Goal: Task Accomplishment & Management: Complete application form

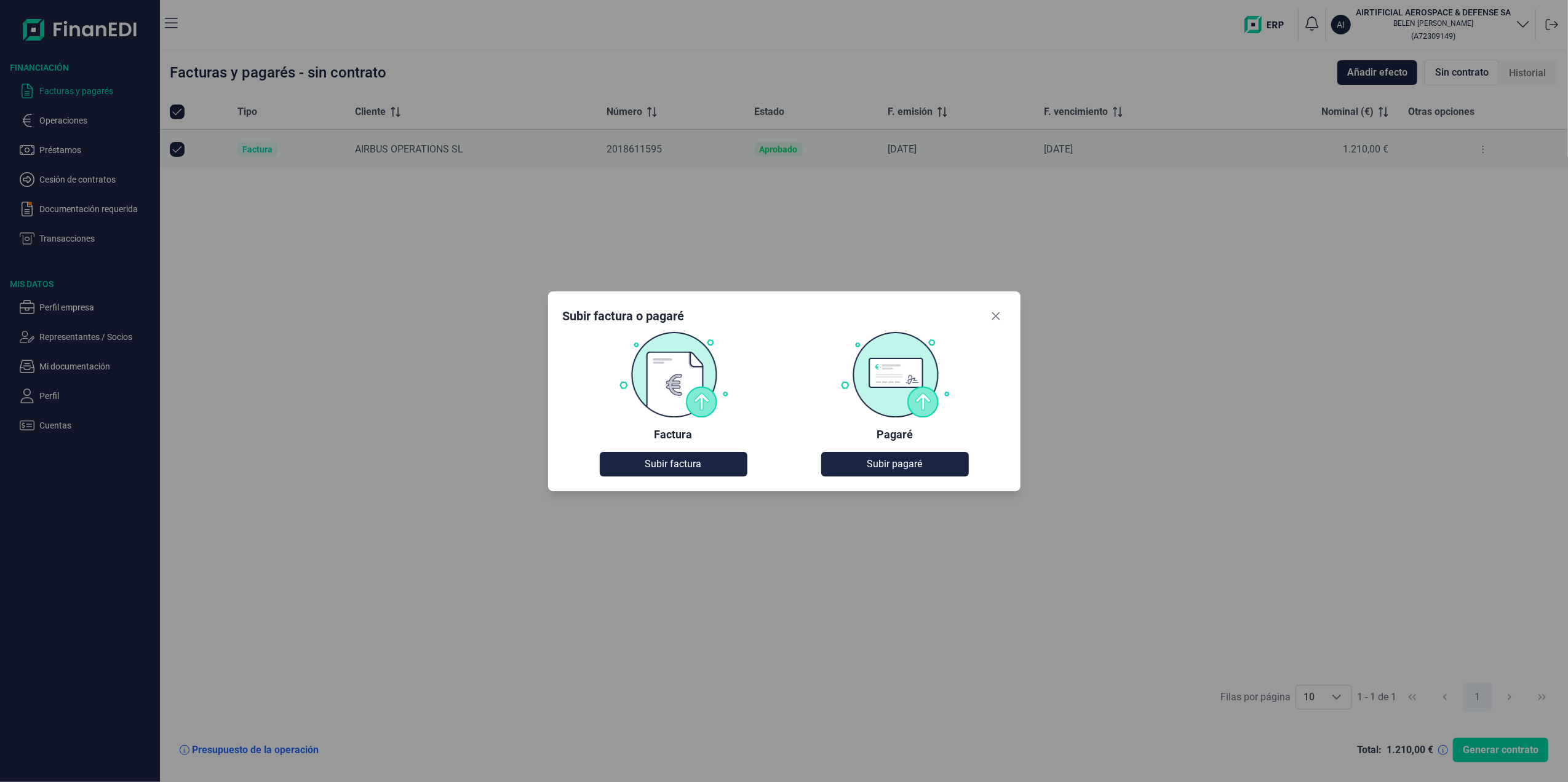
click at [675, 476] on div "Subir factura o pagaré Factura Subir factura Pagaré Subir pagaré" at bounding box center [784, 391] width 472 height 200
click at [674, 466] on span "Subir factura" at bounding box center [673, 464] width 57 height 15
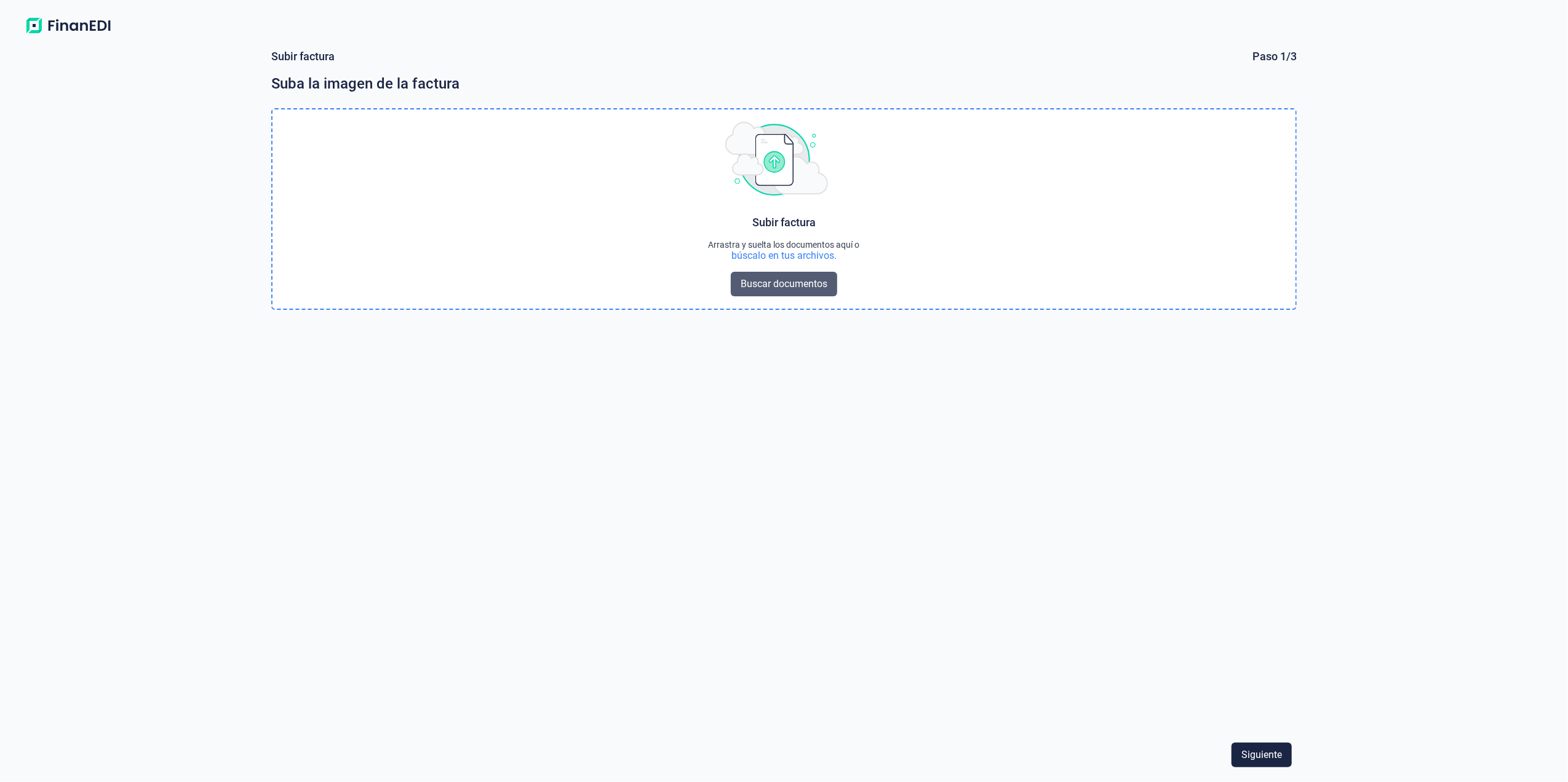
click at [790, 283] on span "Buscar documentos" at bounding box center [784, 283] width 87 height 15
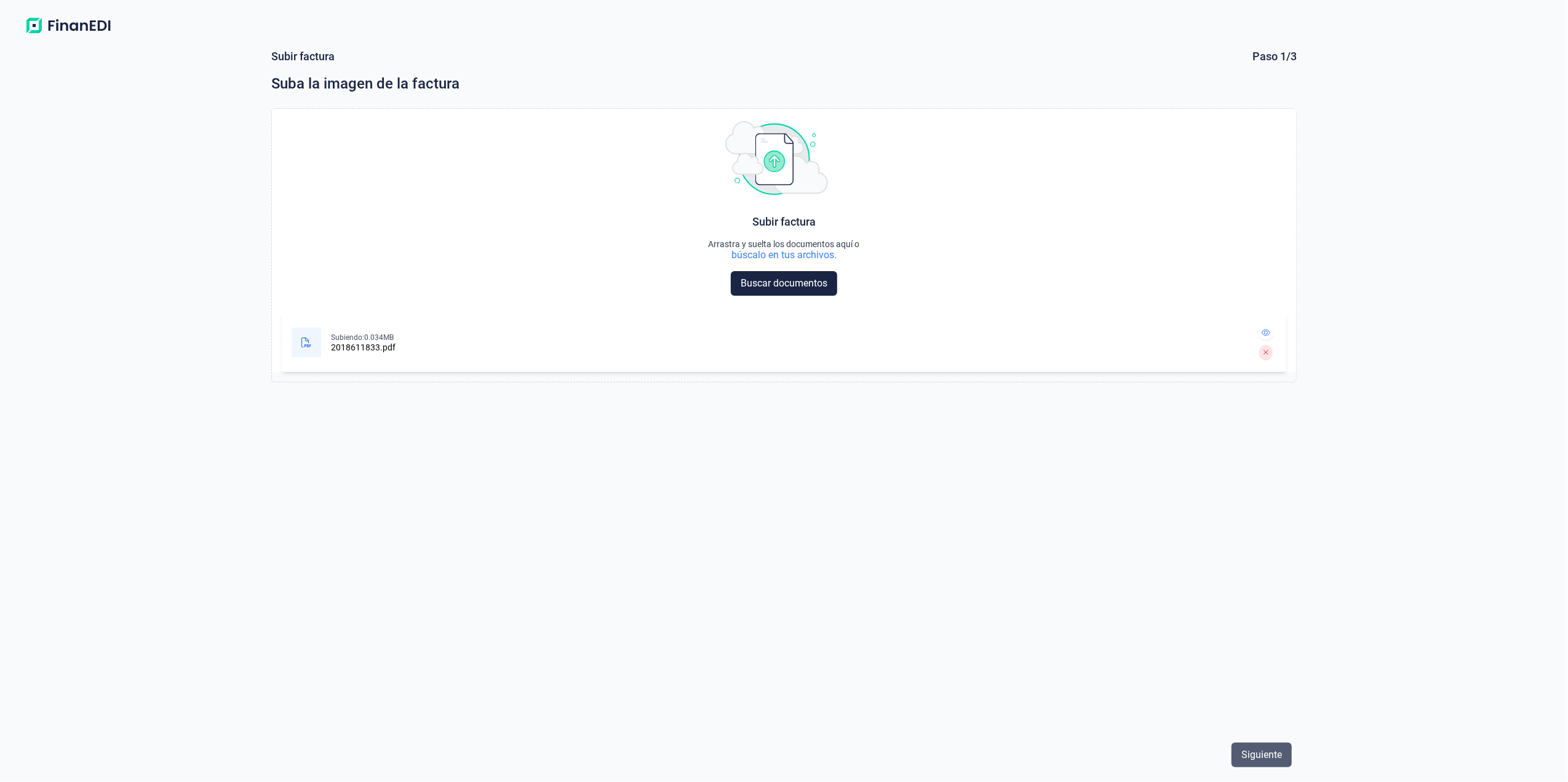
click at [1264, 758] on span "Siguiente" at bounding box center [1261, 755] width 40 height 15
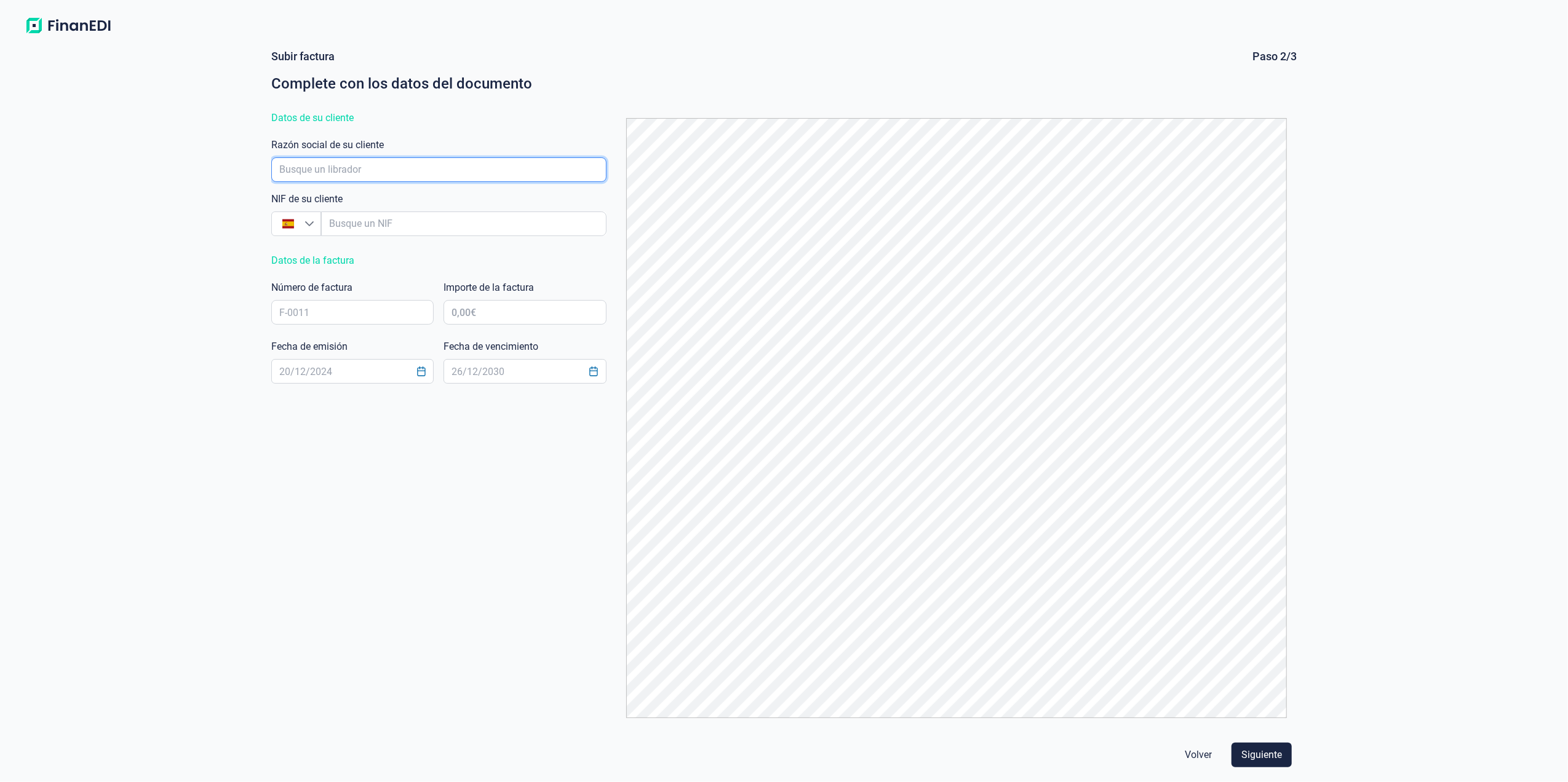
click at [492, 167] on input "empresaAutocomplete" at bounding box center [439, 170] width 336 height 25
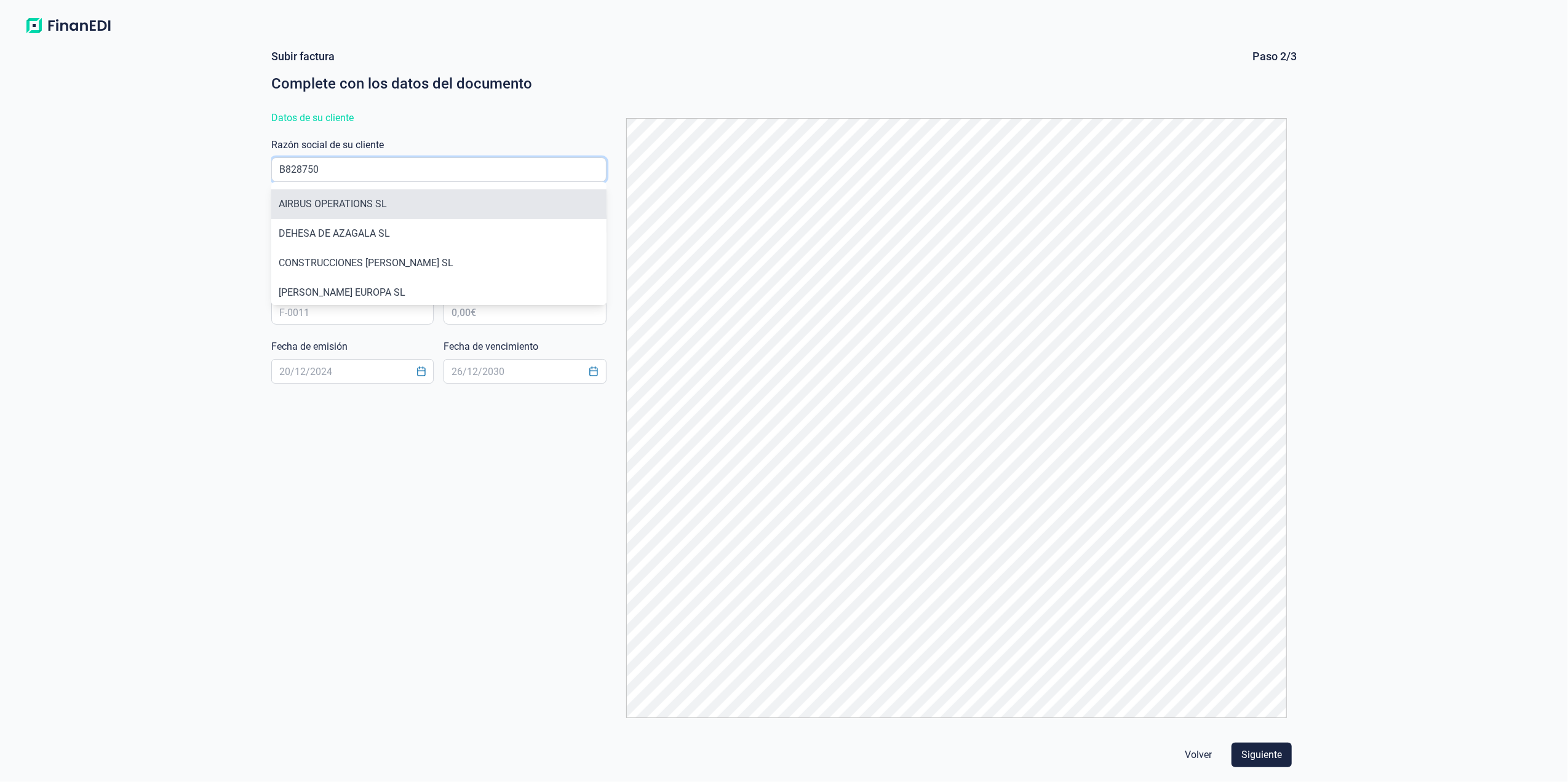
type input "B828750"
click at [423, 206] on li "AIRBUS OPERATIONS SL" at bounding box center [439, 204] width 336 height 30
type input "B82875055"
type input "AIRBUS OPERATIONS SL"
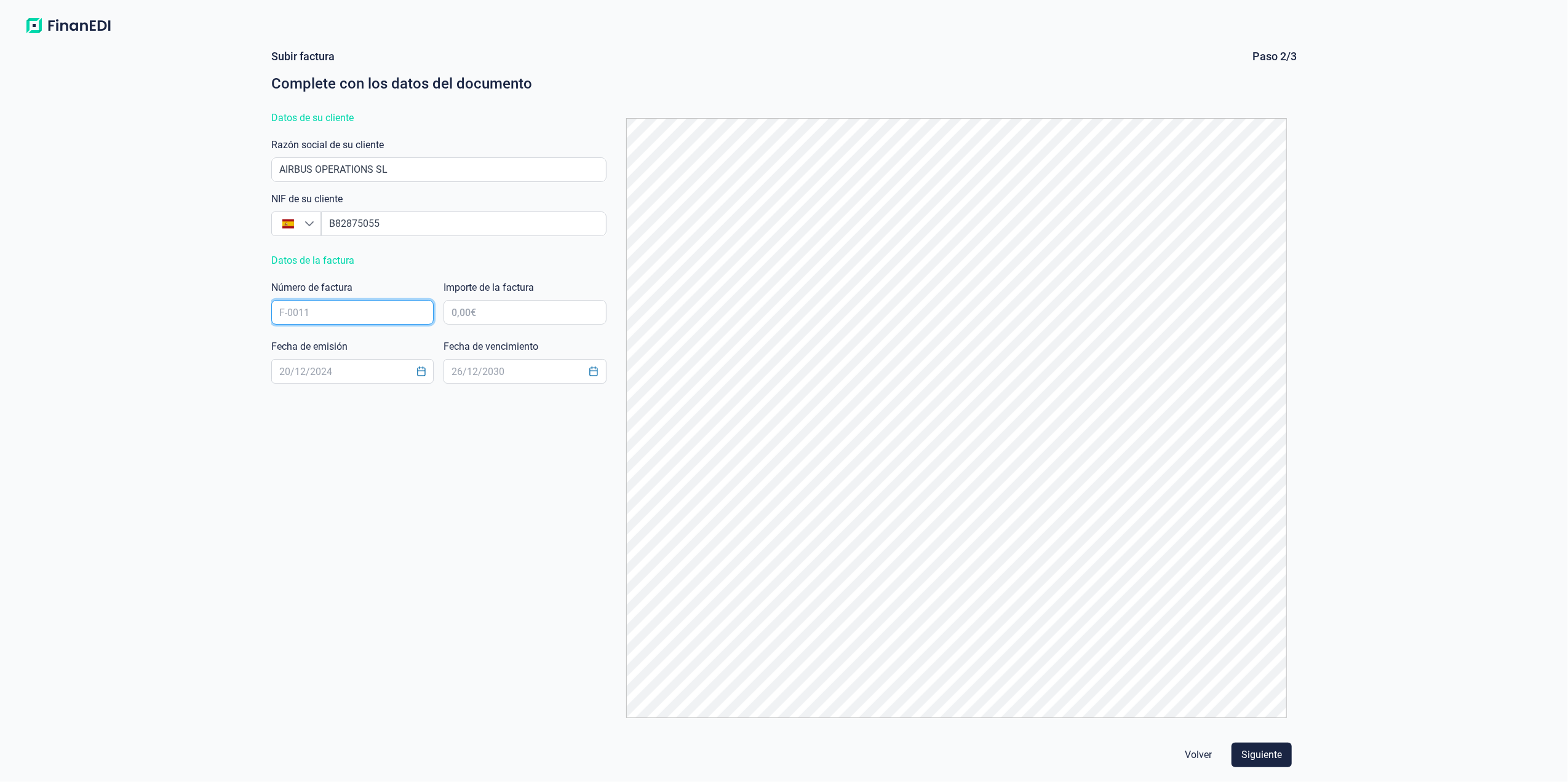
click at [365, 313] on input "text" at bounding box center [353, 312] width 163 height 25
type input "2018611833"
type input "1.963,10 €"
click at [330, 374] on input "text" at bounding box center [353, 372] width 163 height 25
click at [433, 368] on input "text" at bounding box center [353, 372] width 163 height 25
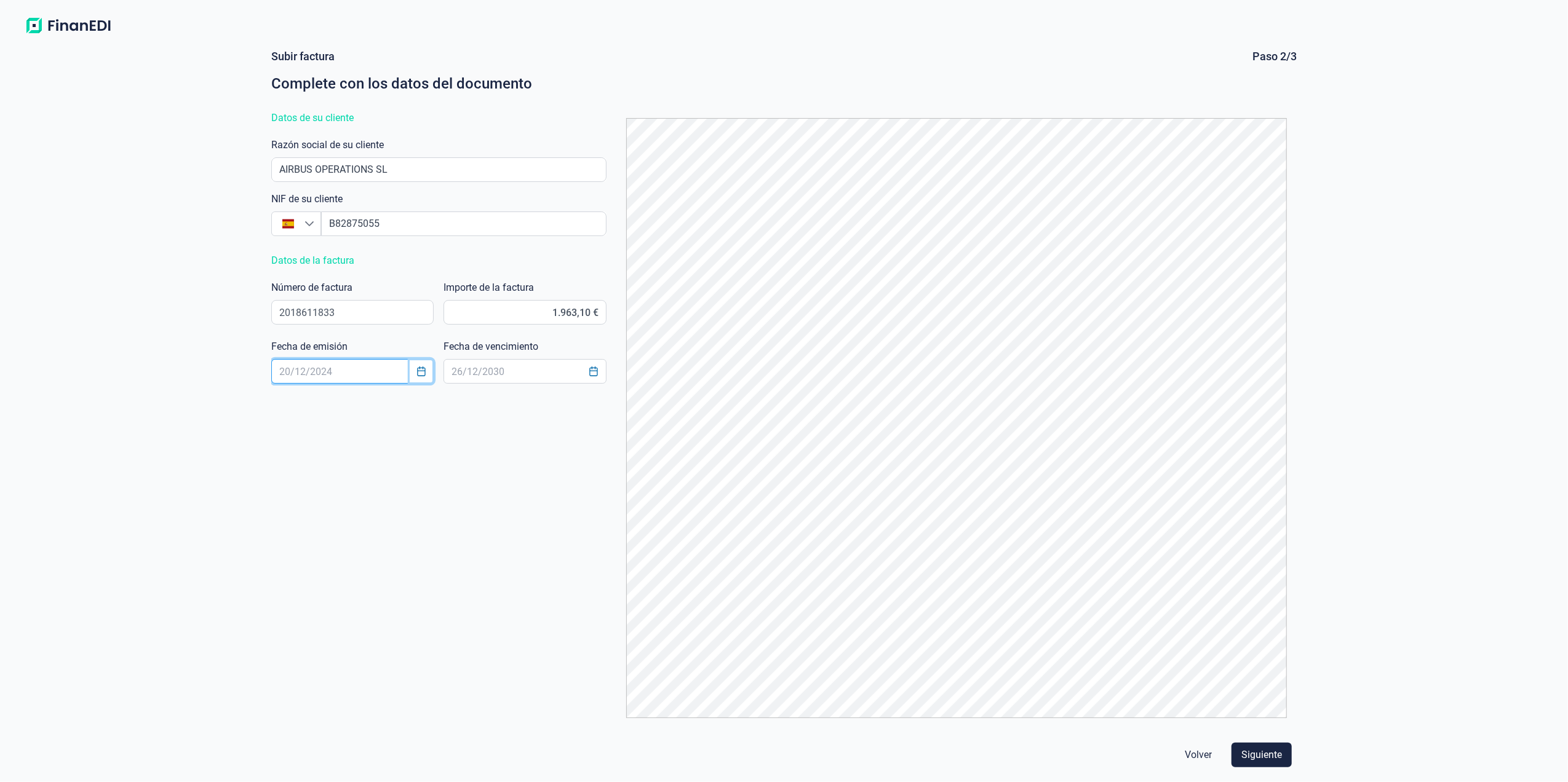
click at [426, 373] on button "Choose Date" at bounding box center [421, 371] width 23 height 23
click at [429, 575] on span "26" at bounding box center [429, 574] width 25 height 25
type input "[DATE]"
click at [598, 367] on icon "Choose Date" at bounding box center [593, 371] width 10 height 10
click at [669, 404] on icon "Next Month" at bounding box center [673, 403] width 10 height 10
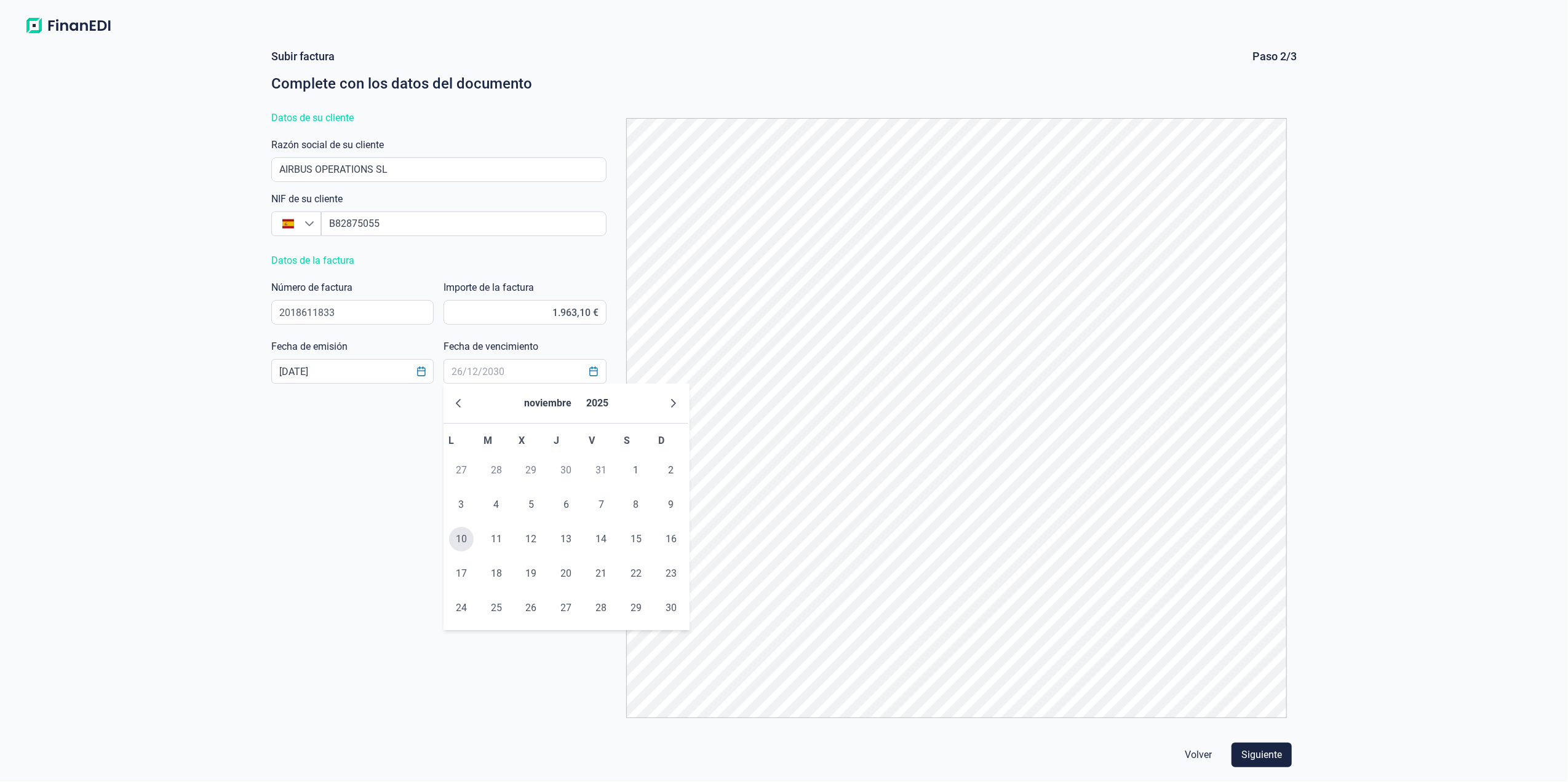
click at [466, 541] on span "10" at bounding box center [461, 540] width 25 height 25
type input "[DATE]"
click at [1260, 756] on span "Siguiente" at bounding box center [1261, 755] width 40 height 15
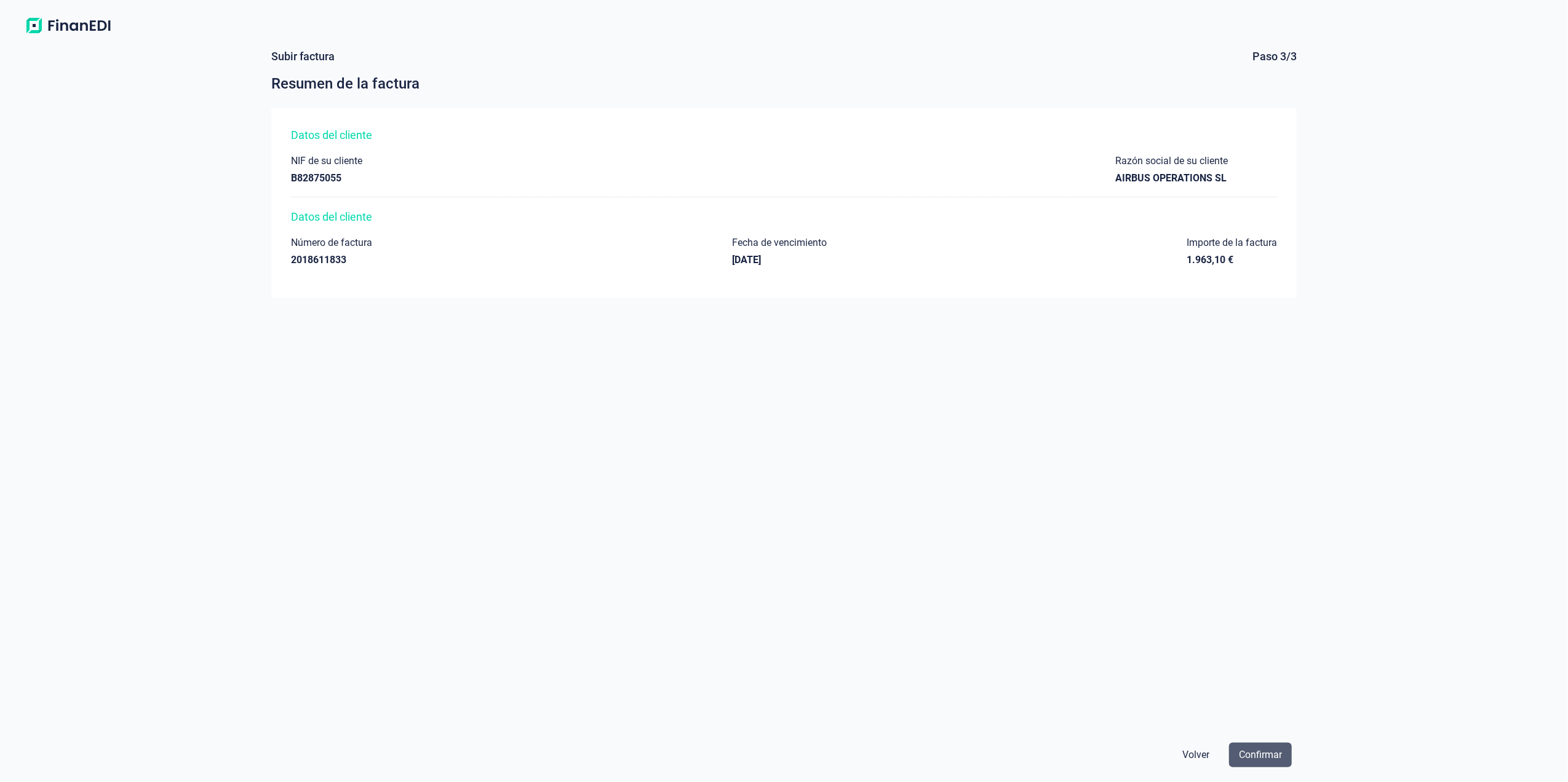
click at [1257, 752] on span "Confirmar" at bounding box center [1260, 755] width 43 height 15
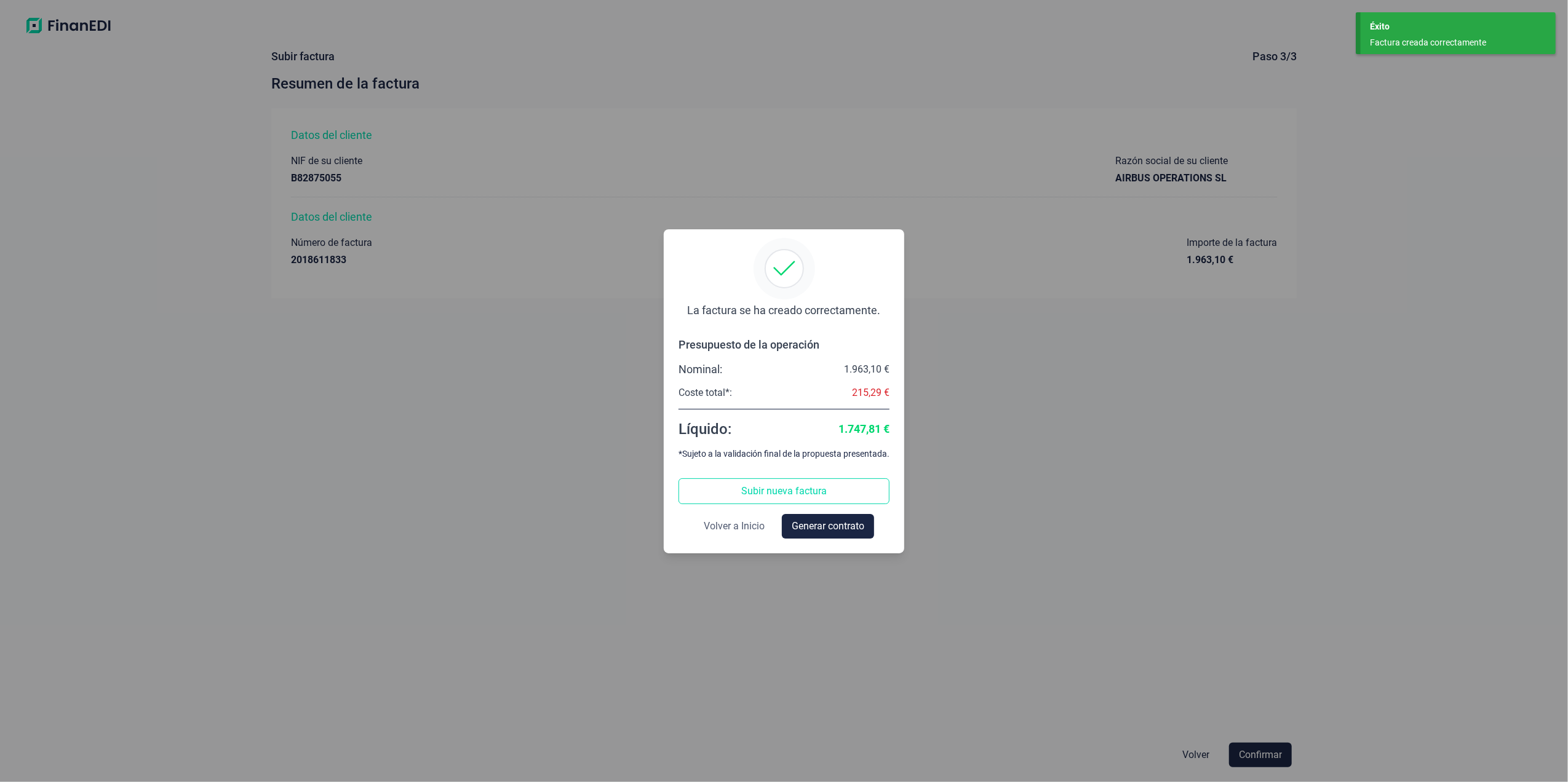
click at [741, 525] on span "Volver a Inicio" at bounding box center [734, 526] width 61 height 15
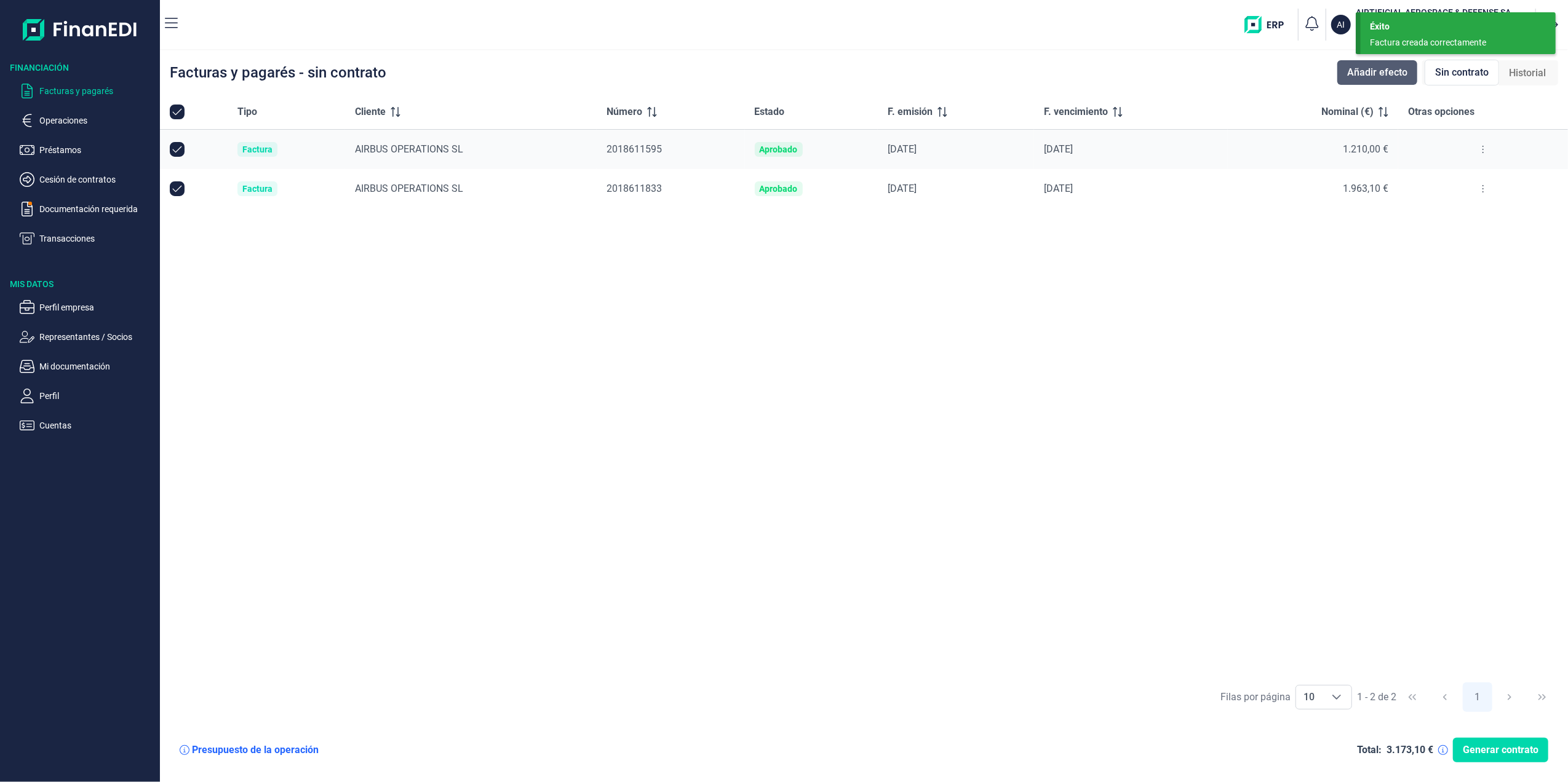
click at [1392, 67] on span "Añadir efecto" at bounding box center [1377, 72] width 61 height 15
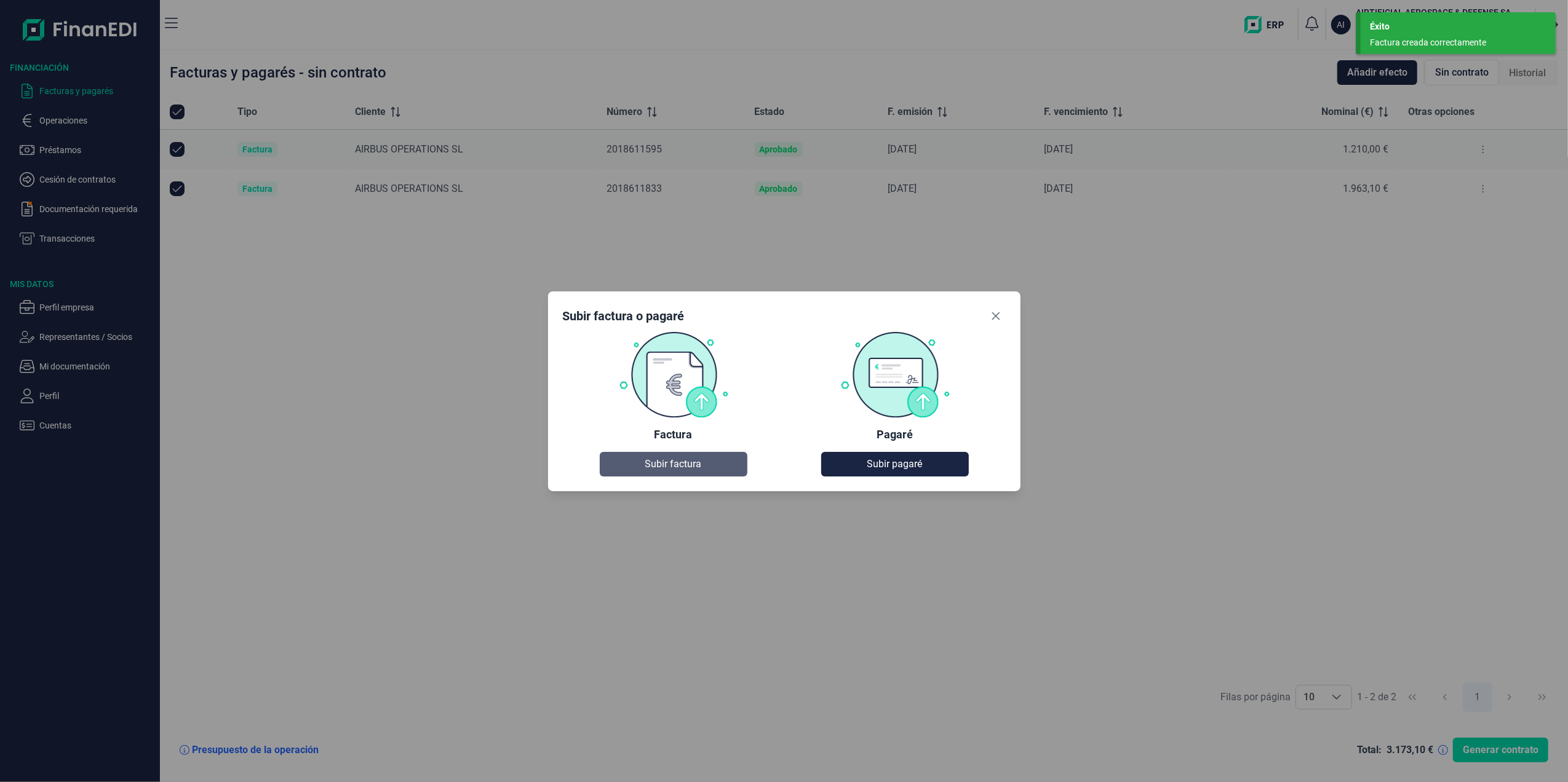
click at [702, 457] on button "Subir factura" at bounding box center [673, 464] width 148 height 25
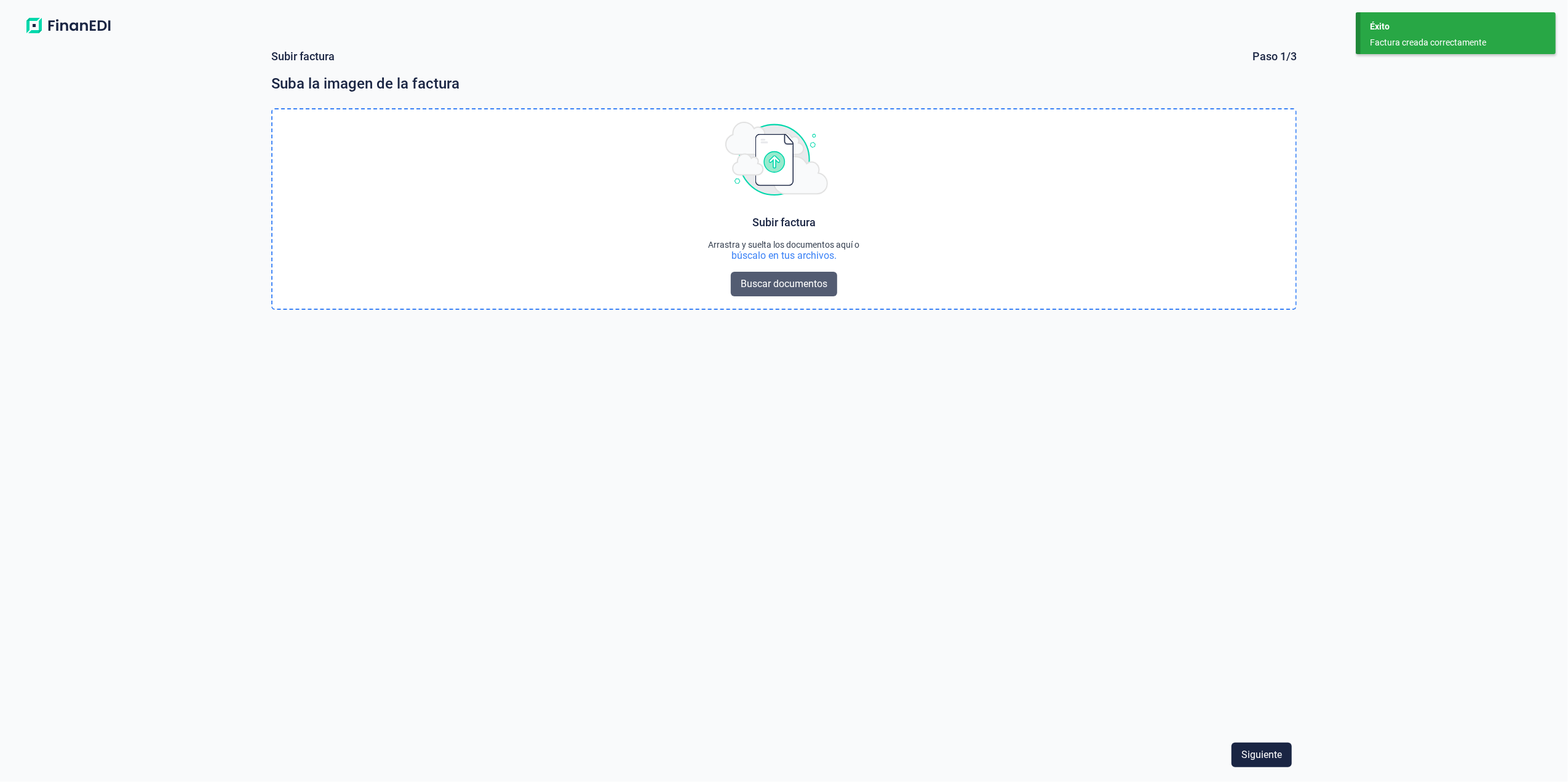
click at [782, 273] on button "Buscar documentos" at bounding box center [784, 284] width 106 height 25
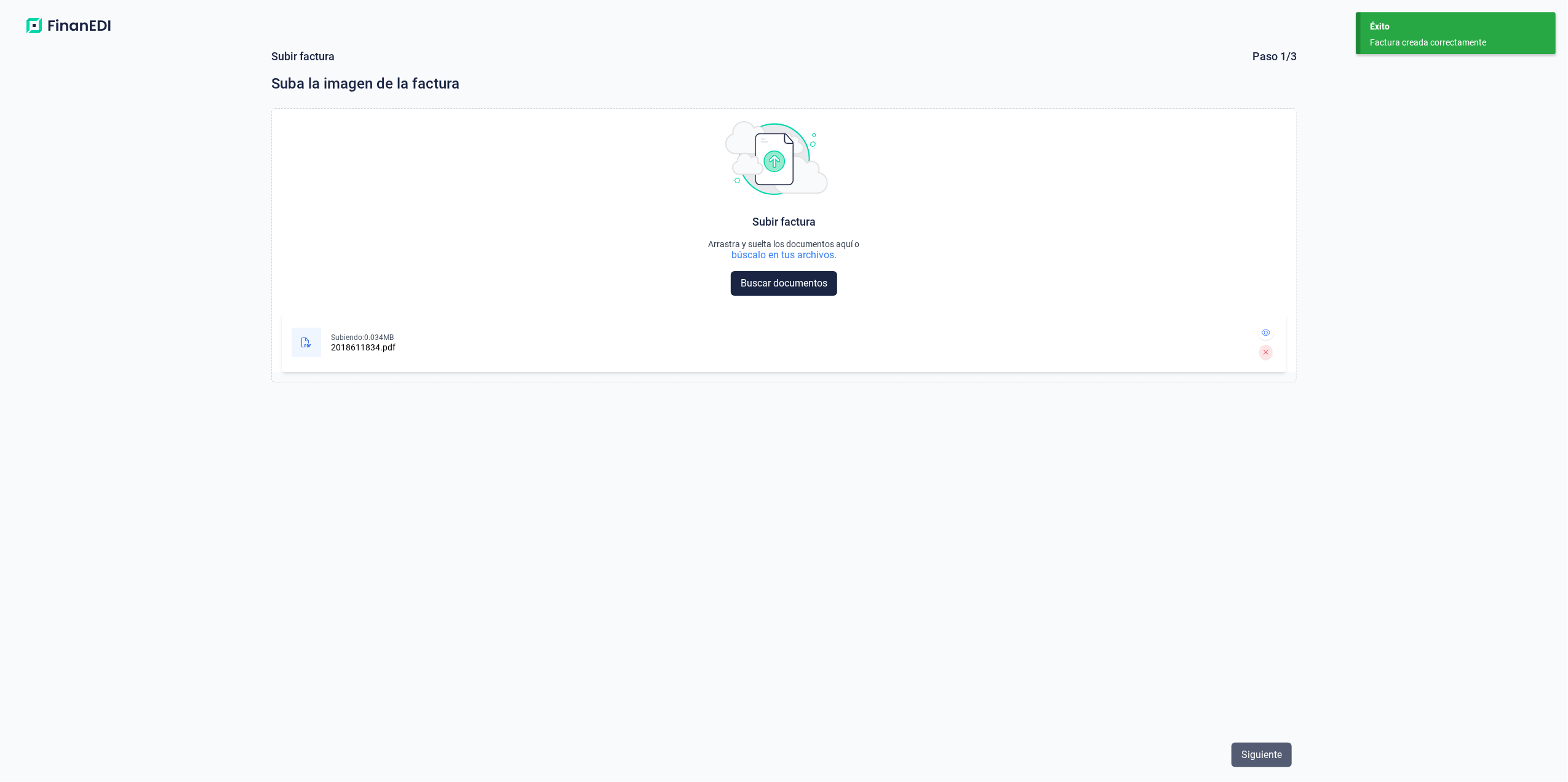
click at [1253, 760] on span "Siguiente" at bounding box center [1261, 755] width 40 height 15
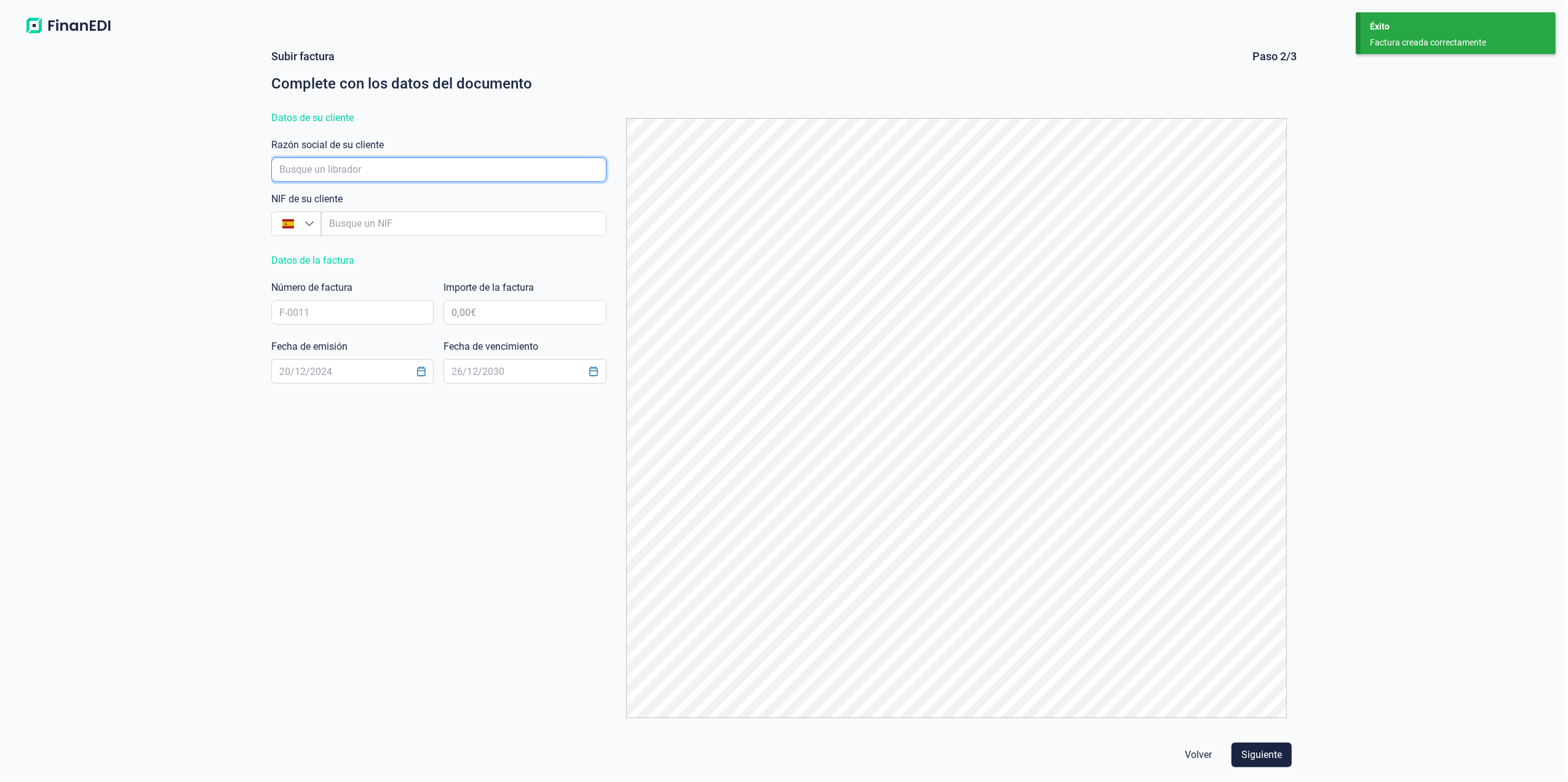
click at [474, 173] on input "empresaAutocomplete" at bounding box center [439, 170] width 336 height 25
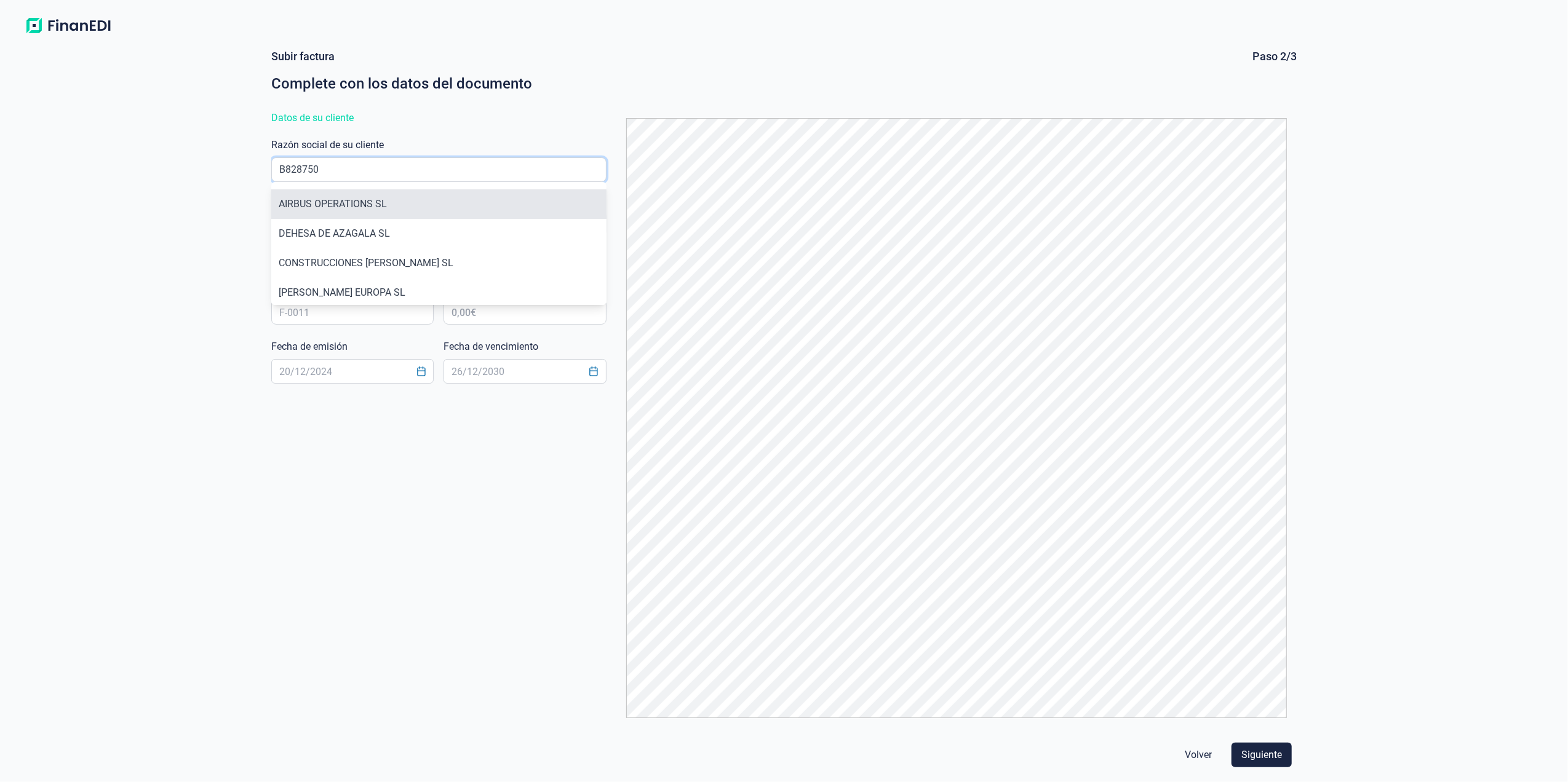
type input "B828750"
click at [436, 214] on li "AIRBUS OPERATIONS SL" at bounding box center [439, 204] width 336 height 30
type input "B82875055"
type input "AIRBUS OPERATIONS SL"
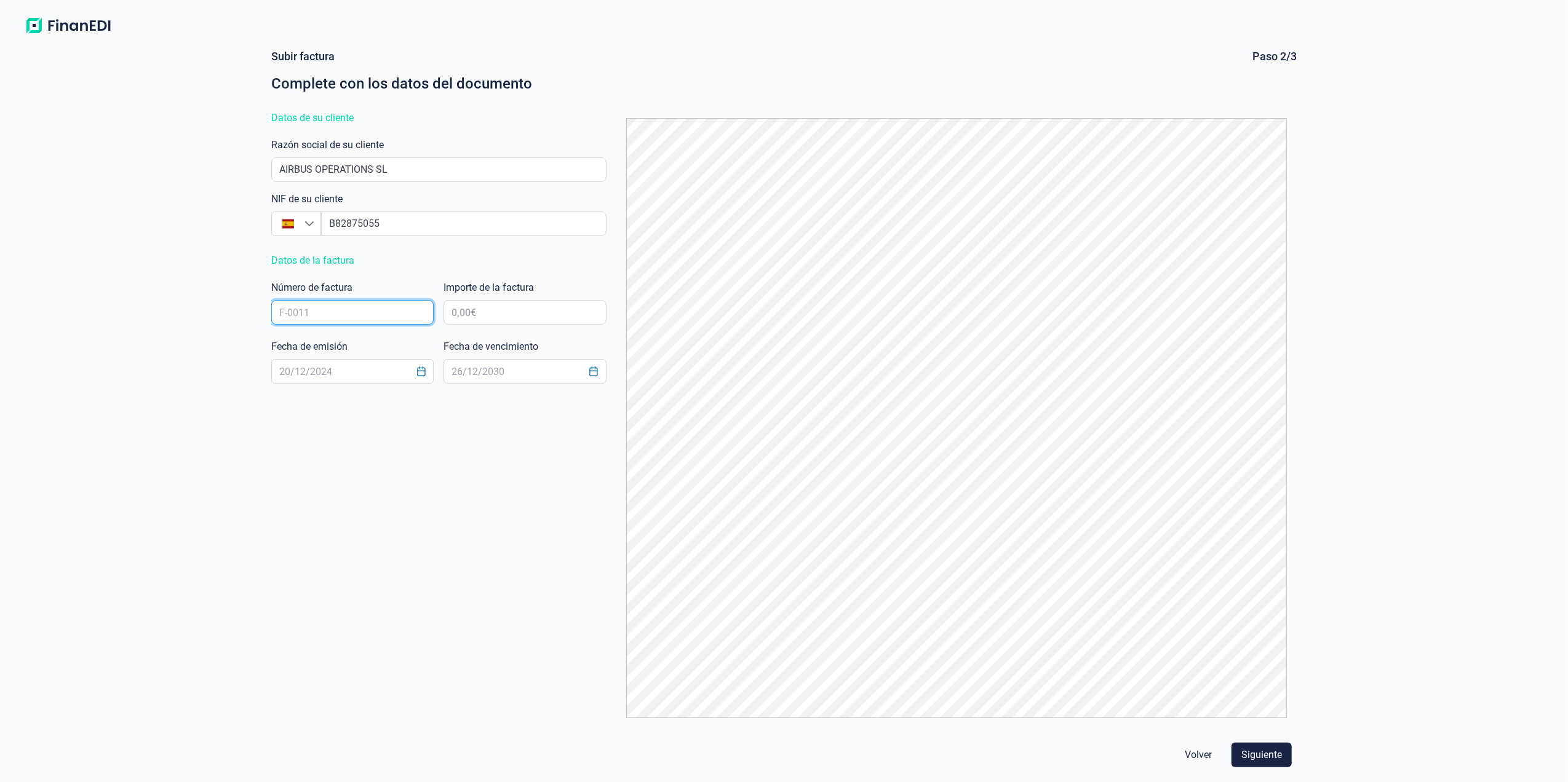
click at [350, 313] on input "text" at bounding box center [353, 312] width 163 height 25
type input "2018611834"
type input "1.812,10 €"
click at [422, 374] on icon "Choose Date" at bounding box center [421, 371] width 10 height 10
click at [426, 575] on span "26" at bounding box center [429, 574] width 25 height 25
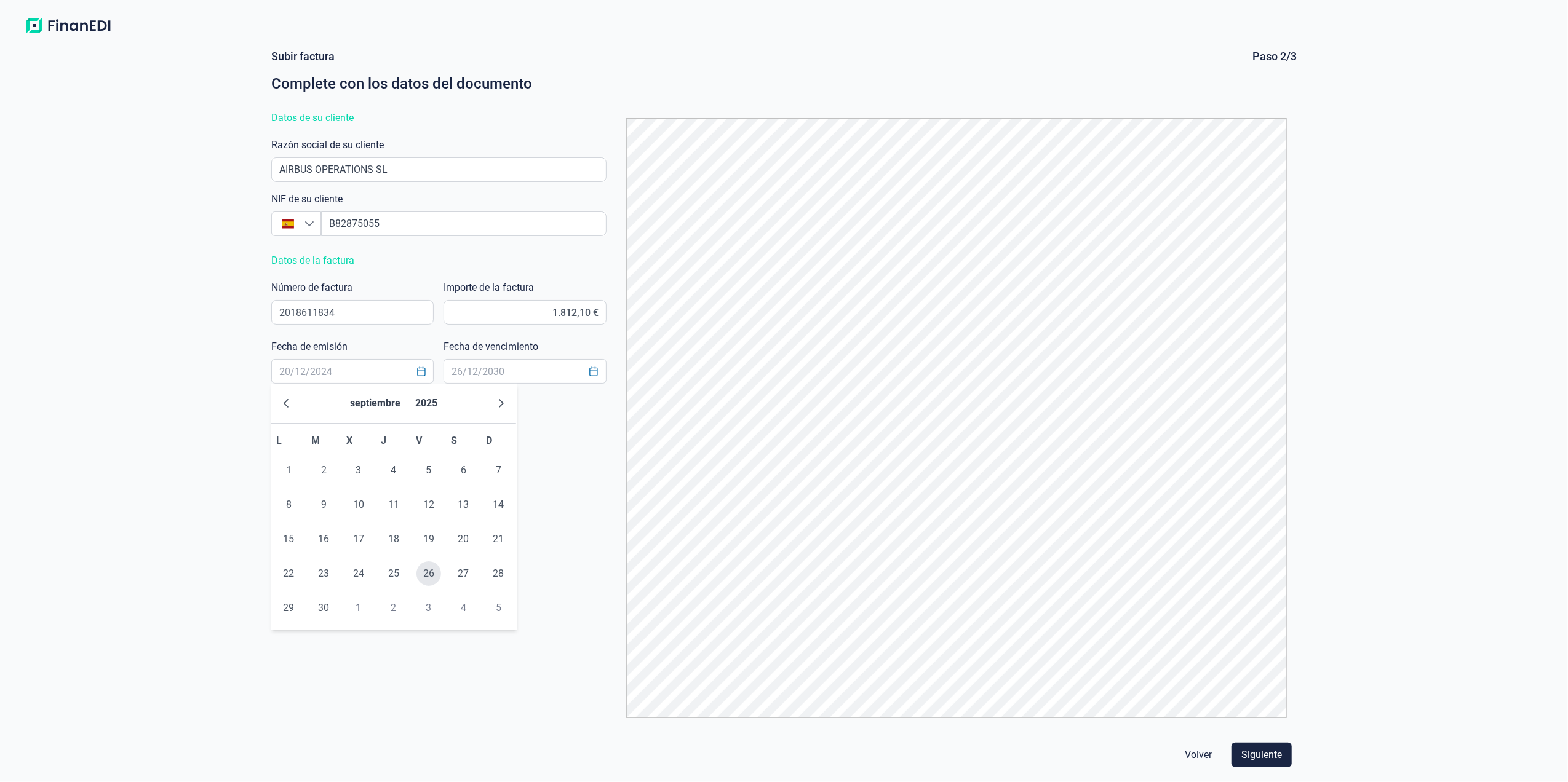
type input "[DATE]"
click at [565, 377] on input "text" at bounding box center [525, 372] width 163 height 25
click at [590, 377] on button "Choose Date" at bounding box center [593, 371] width 23 height 23
click at [677, 398] on icon "Next Month" at bounding box center [673, 403] width 10 height 10
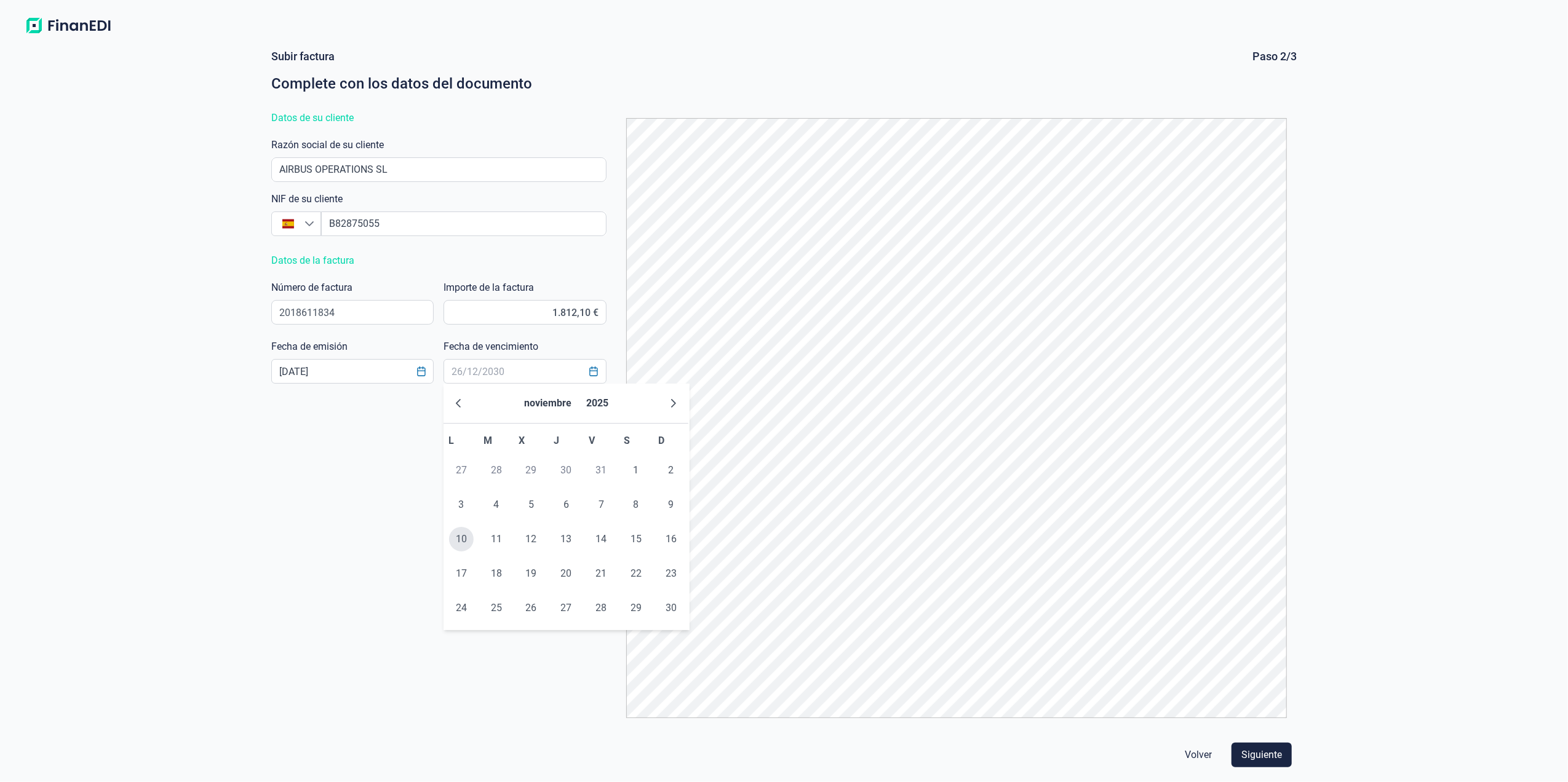
click at [463, 540] on span "10" at bounding box center [461, 540] width 25 height 25
type input "[DATE]"
click at [1263, 752] on span "Siguiente" at bounding box center [1261, 755] width 40 height 15
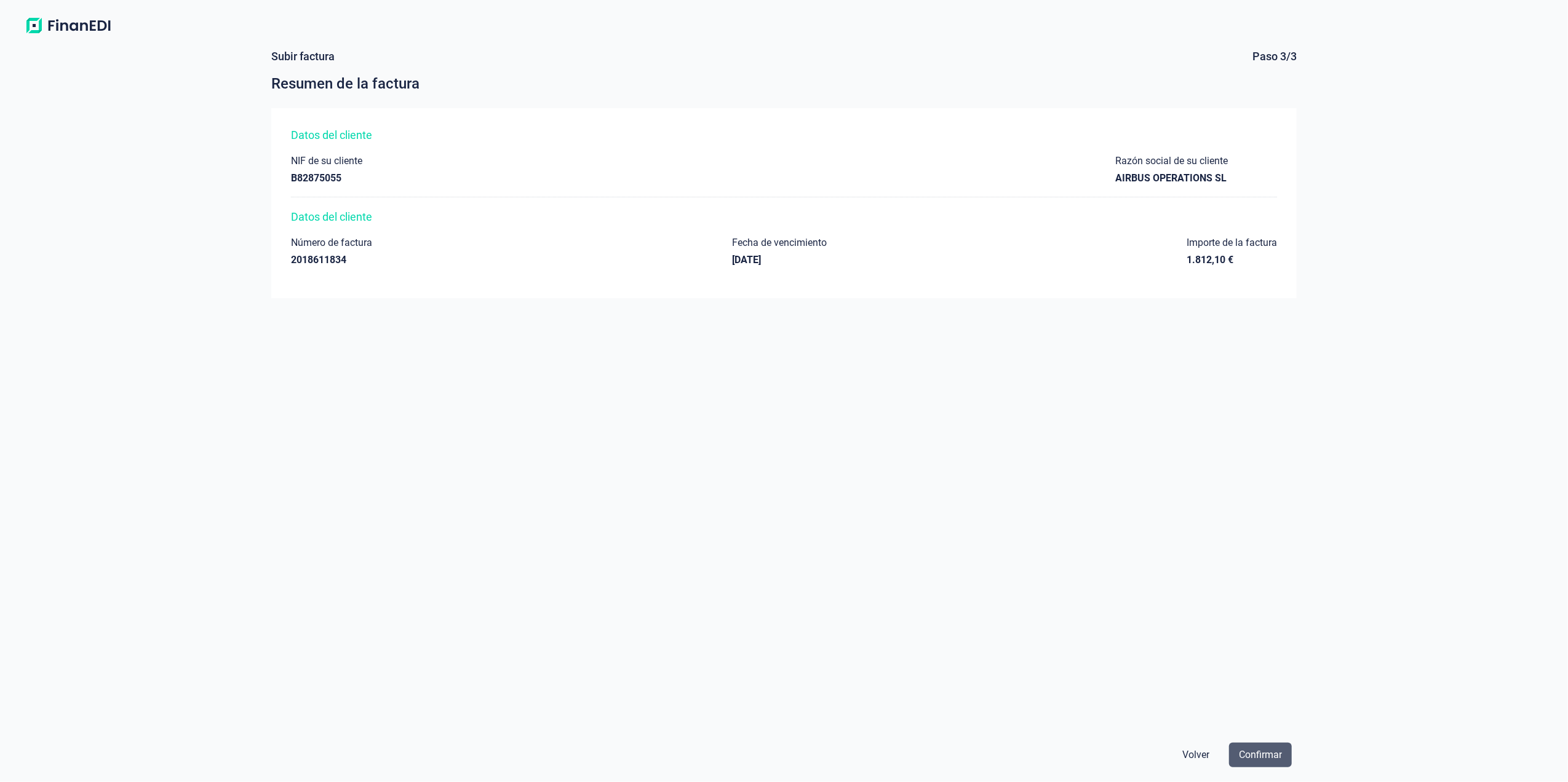
click at [1267, 751] on span "Confirmar" at bounding box center [1260, 755] width 43 height 15
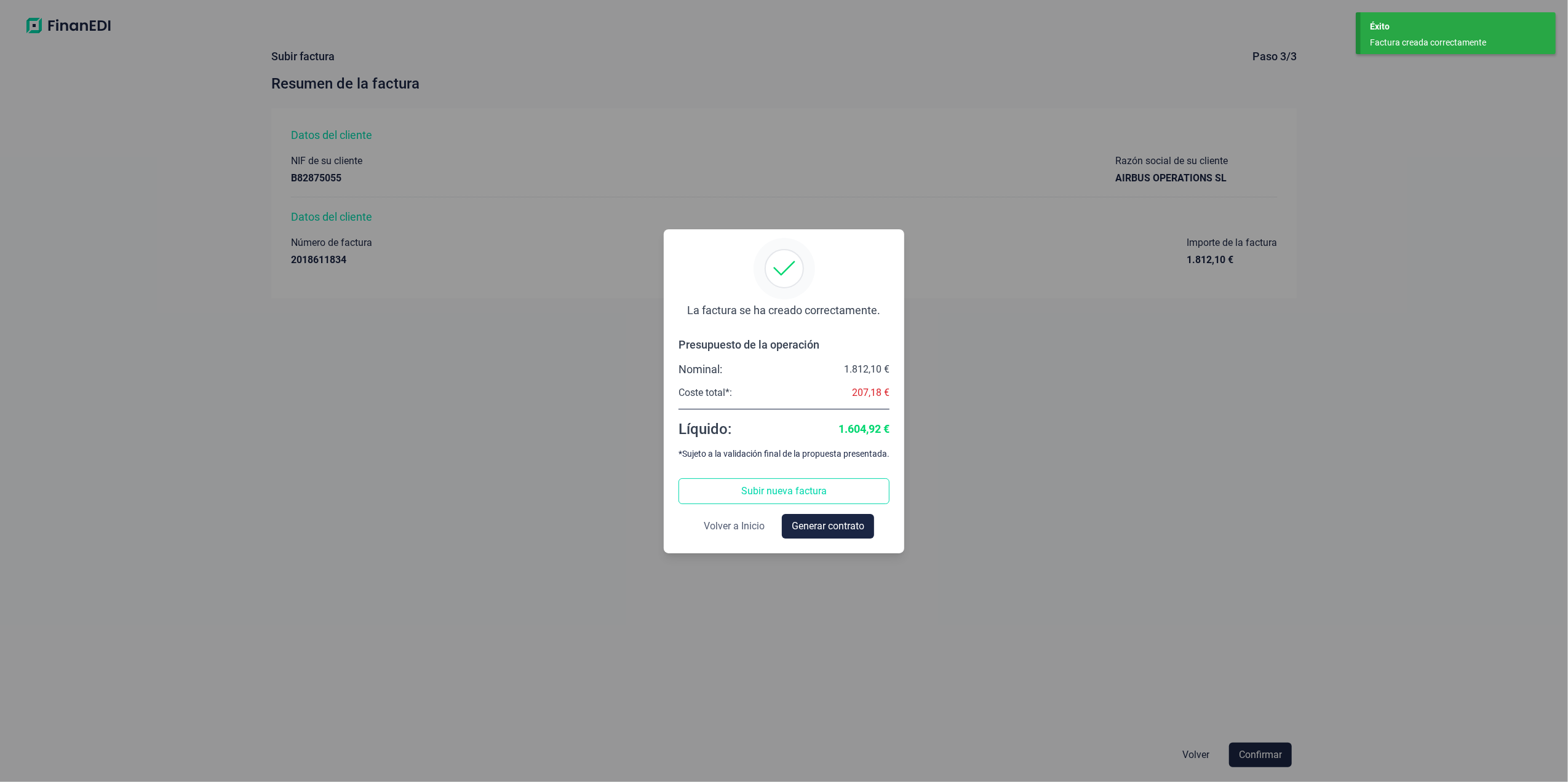
click at [736, 522] on span "Volver a Inicio" at bounding box center [734, 526] width 61 height 15
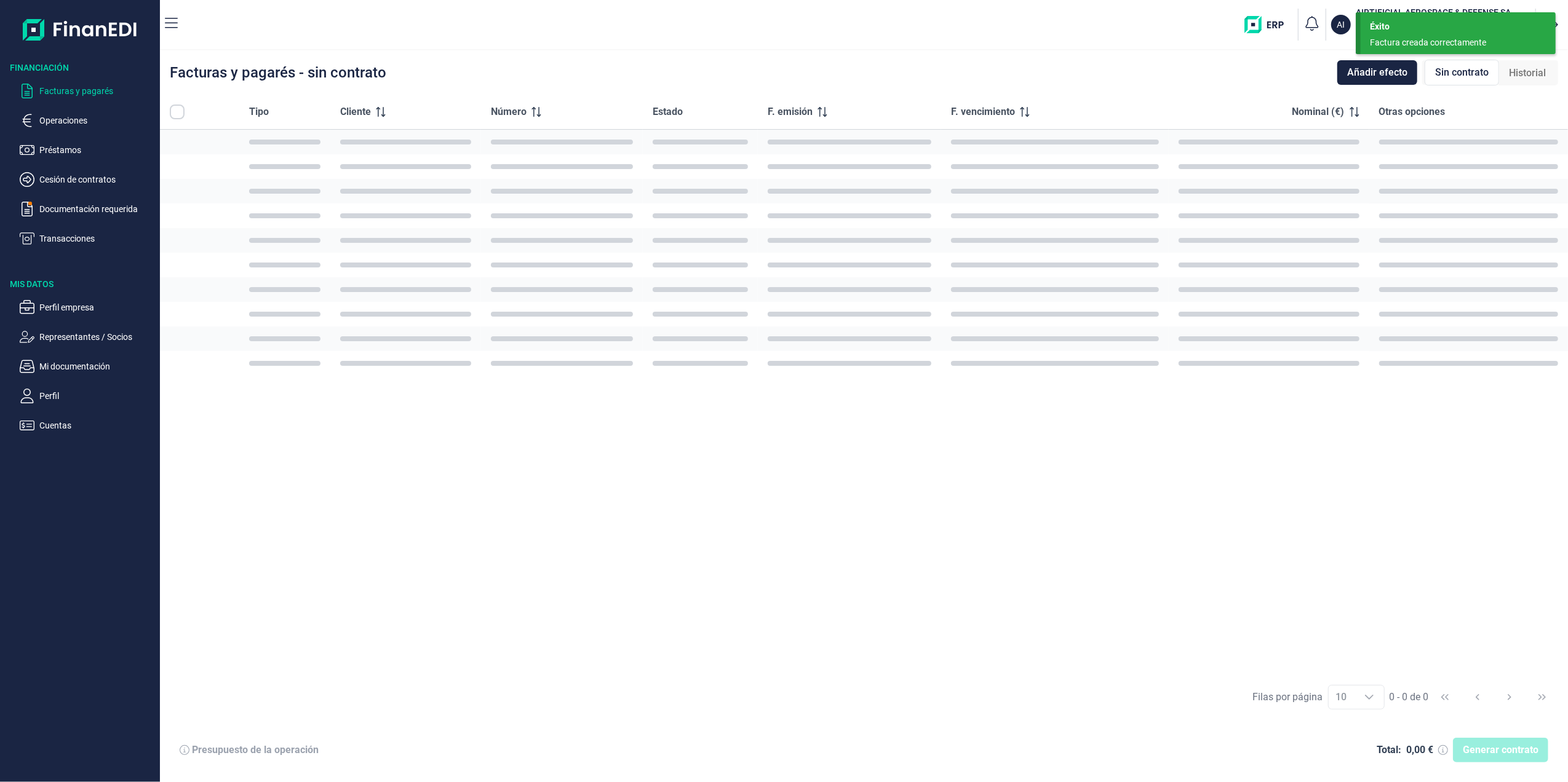
checkbox input "true"
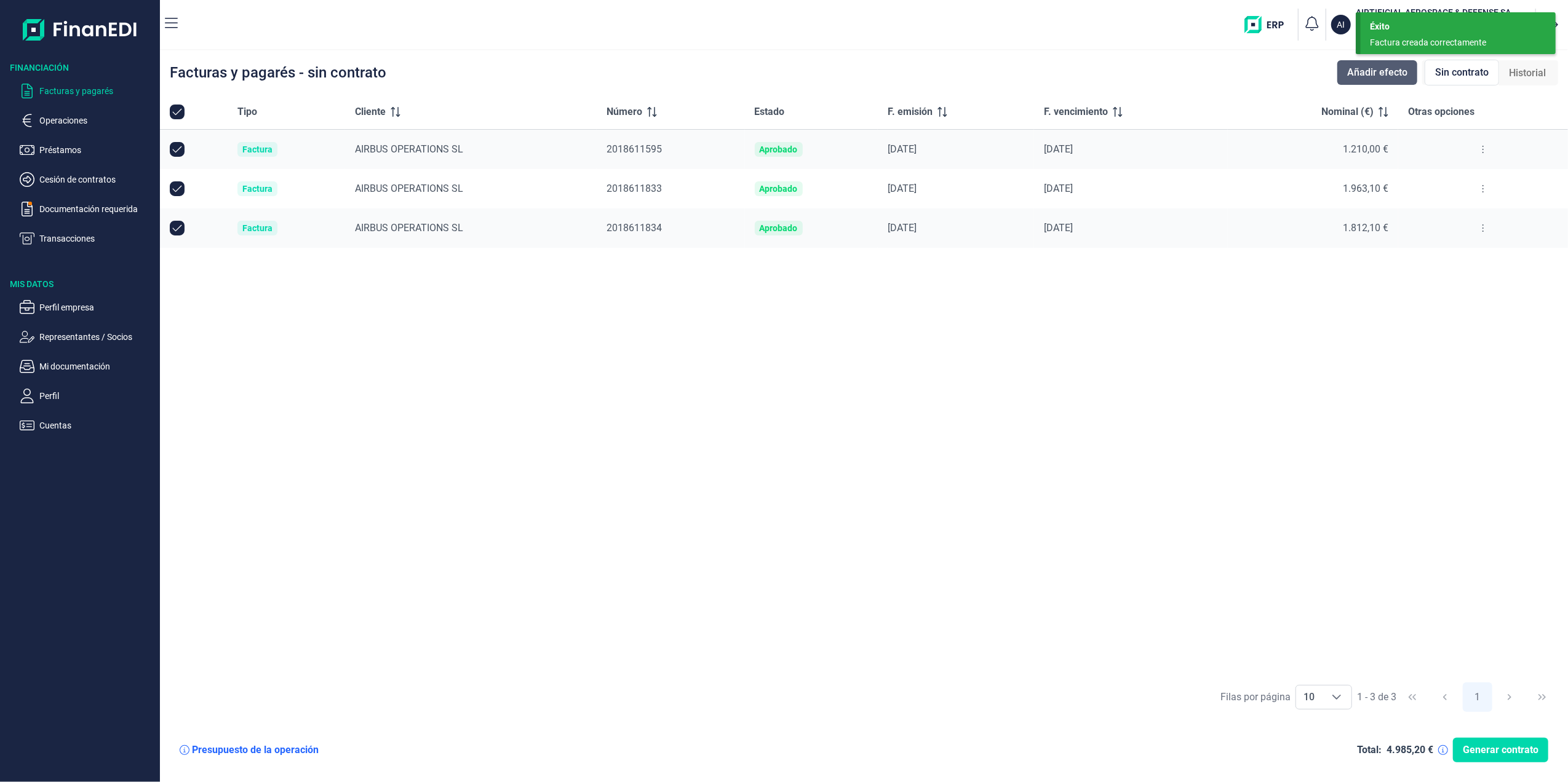
click at [1368, 75] on span "Añadir efecto" at bounding box center [1377, 72] width 61 height 15
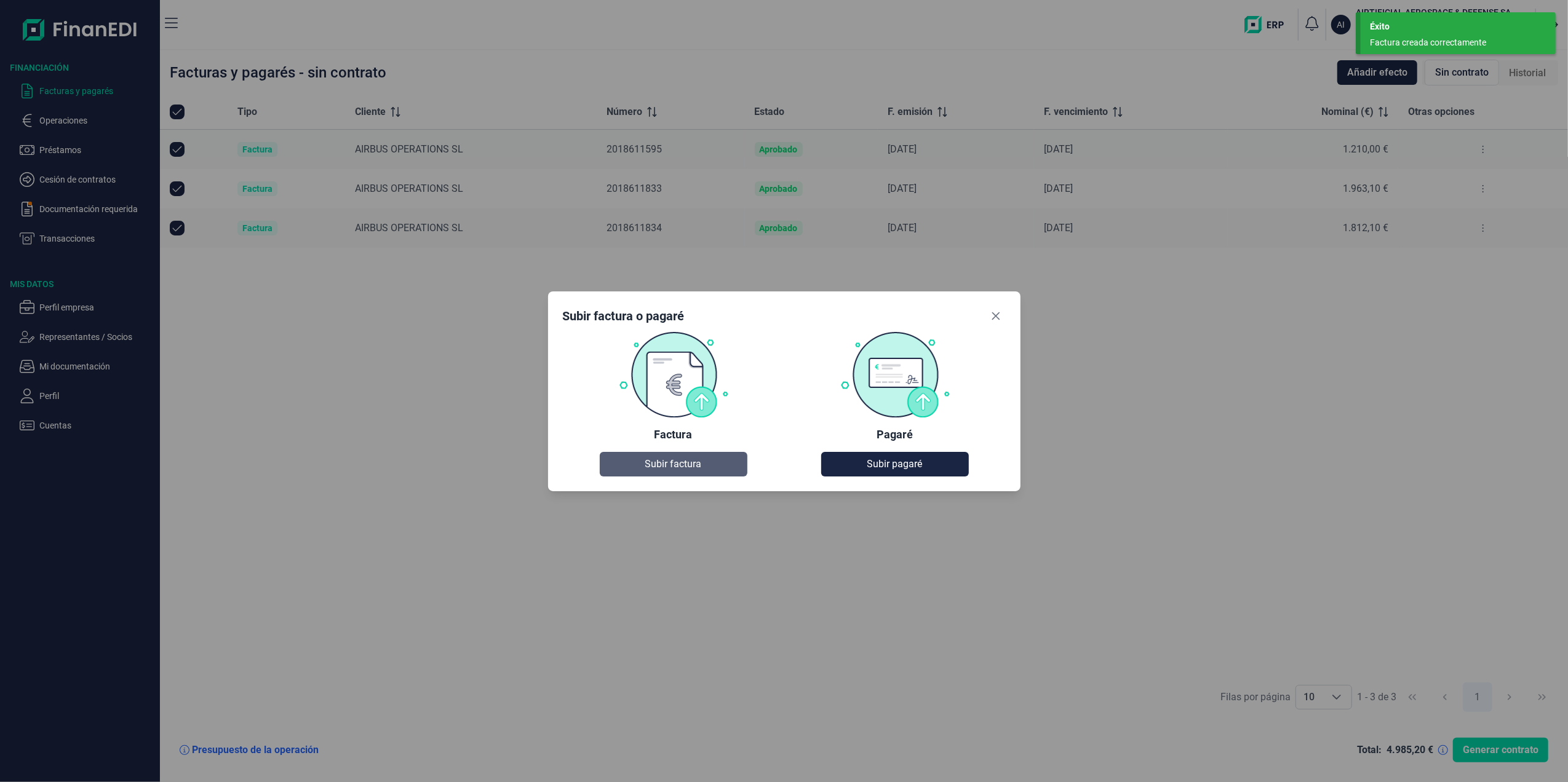
click at [690, 463] on span "Subir factura" at bounding box center [673, 464] width 57 height 15
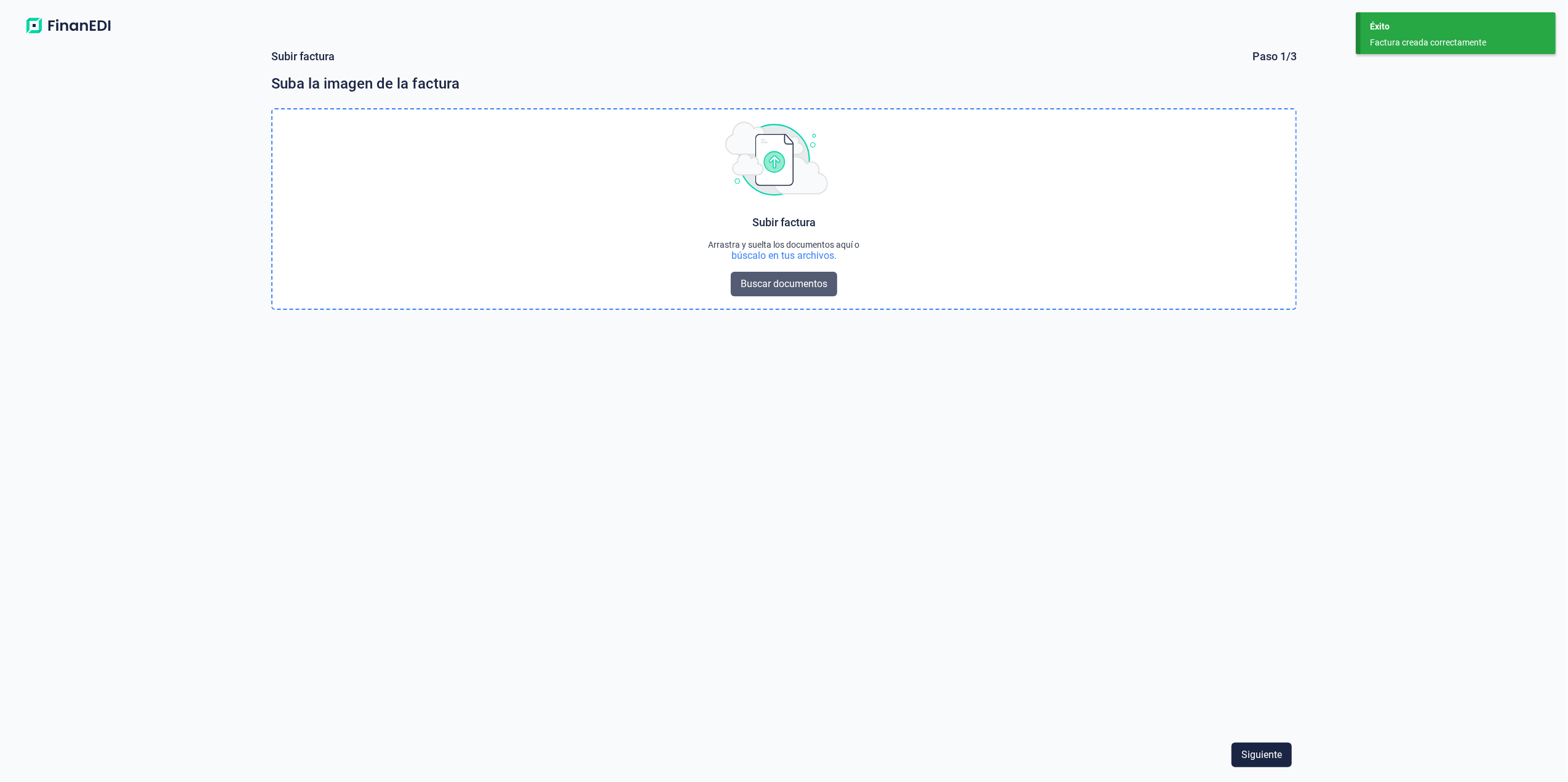
click at [759, 280] on span "Buscar documentos" at bounding box center [784, 283] width 87 height 15
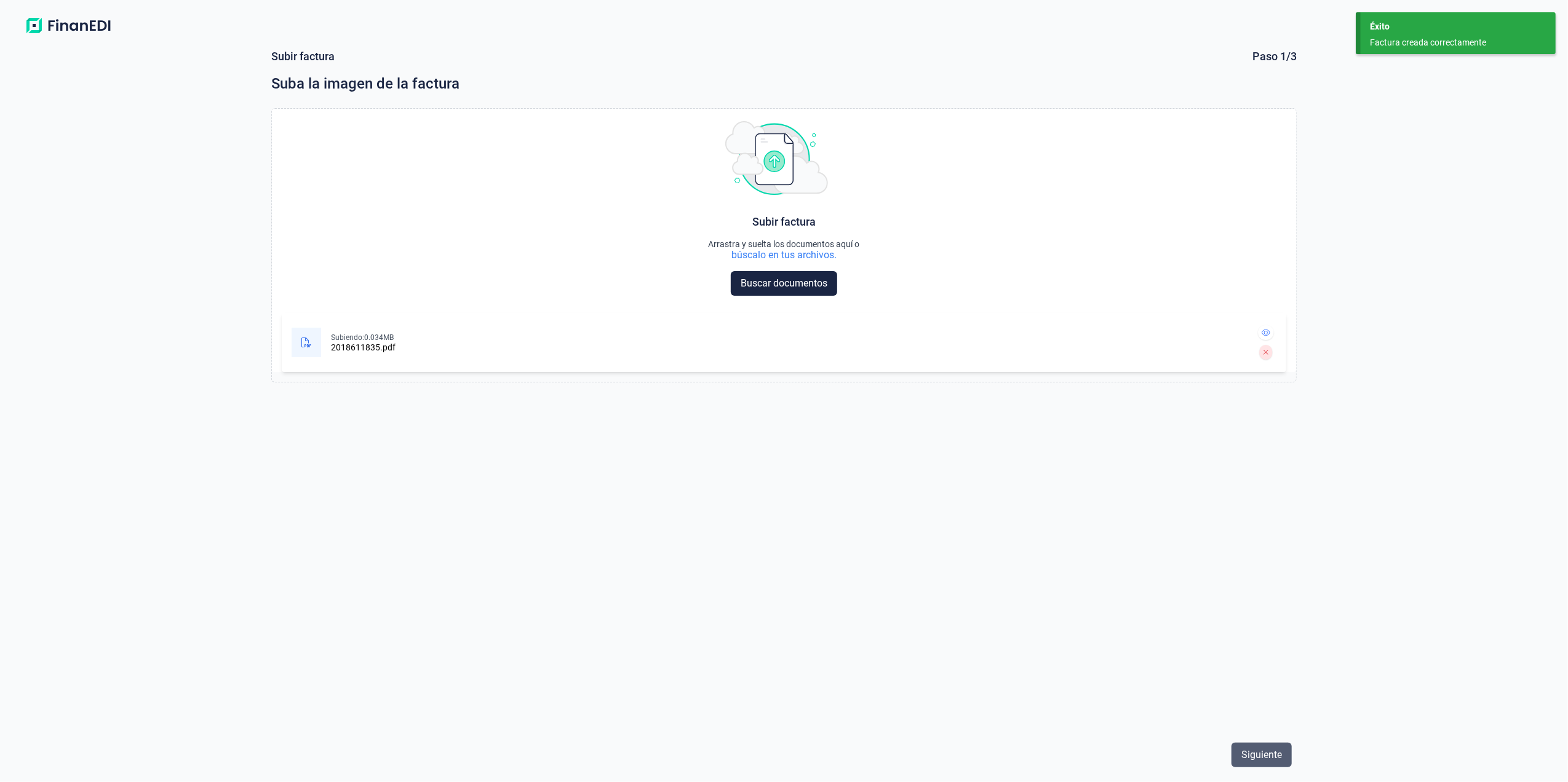
click at [1268, 750] on span "Siguiente" at bounding box center [1261, 755] width 40 height 15
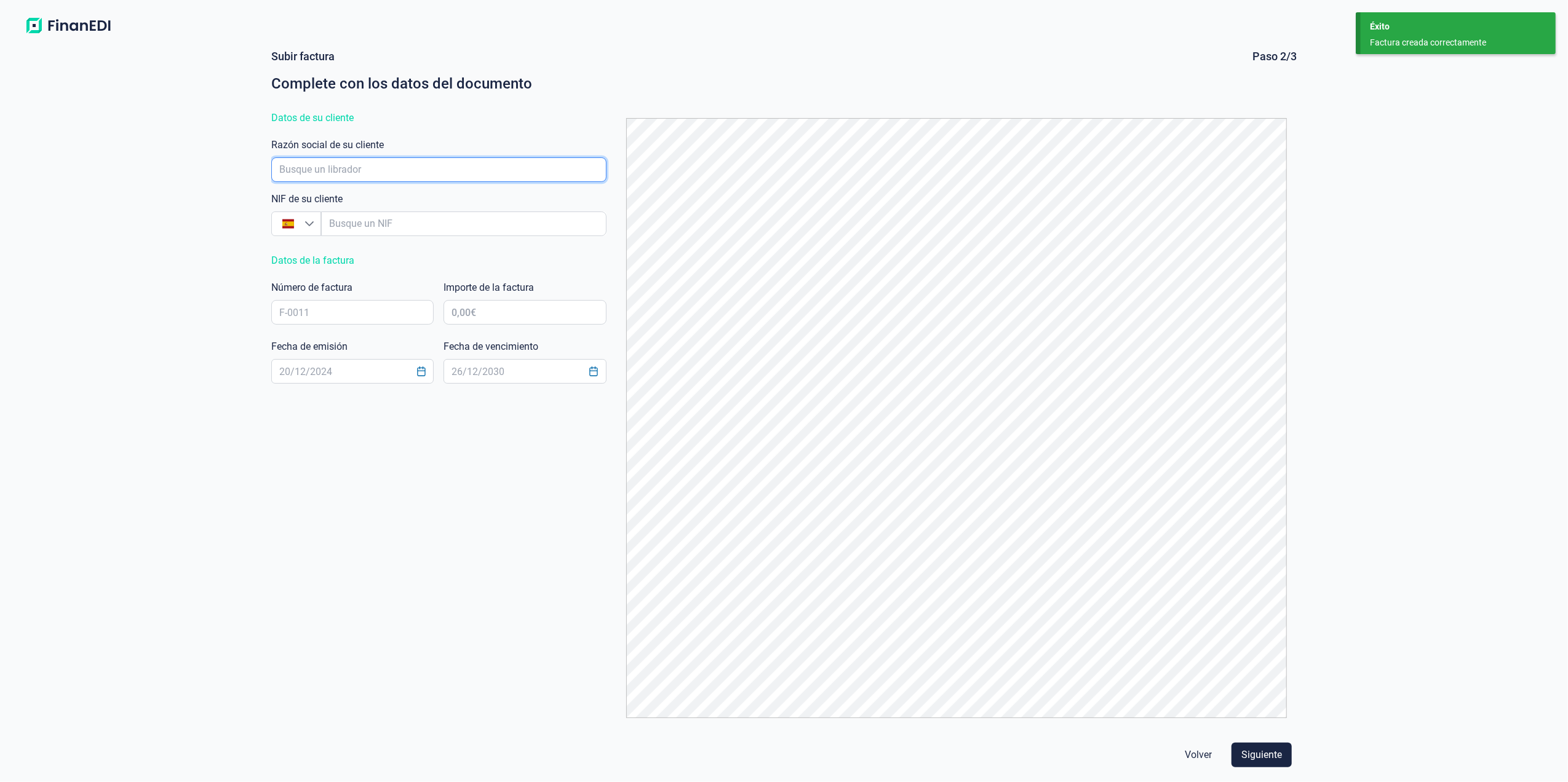
click at [481, 170] on input "empresaAutocomplete" at bounding box center [439, 170] width 336 height 25
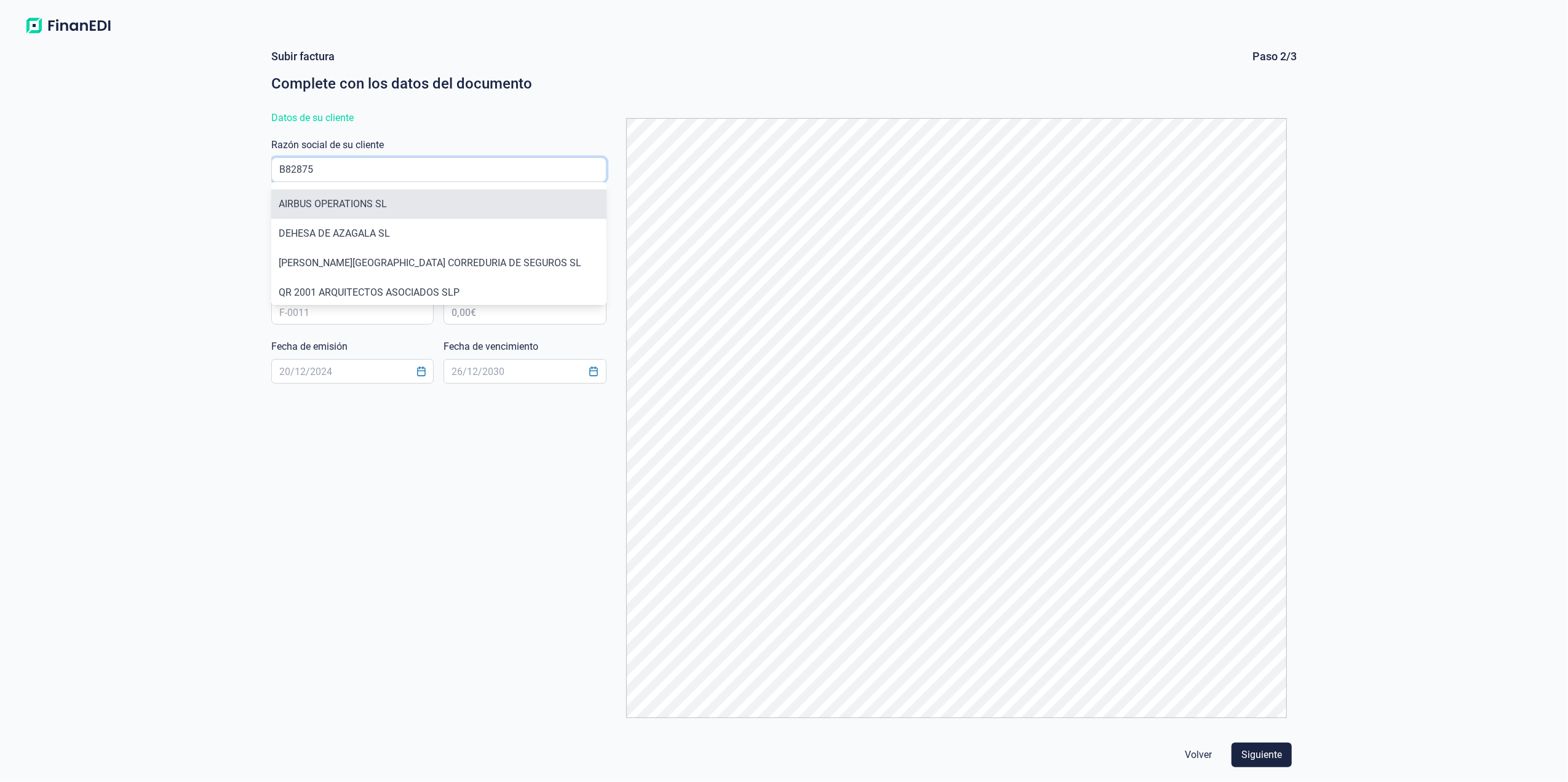
type input "B82875"
click at [363, 202] on li "AIRBUS OPERATIONS SL" at bounding box center [439, 204] width 336 height 30
type input "B82875055"
type input "AIRBUS OPERATIONS SL"
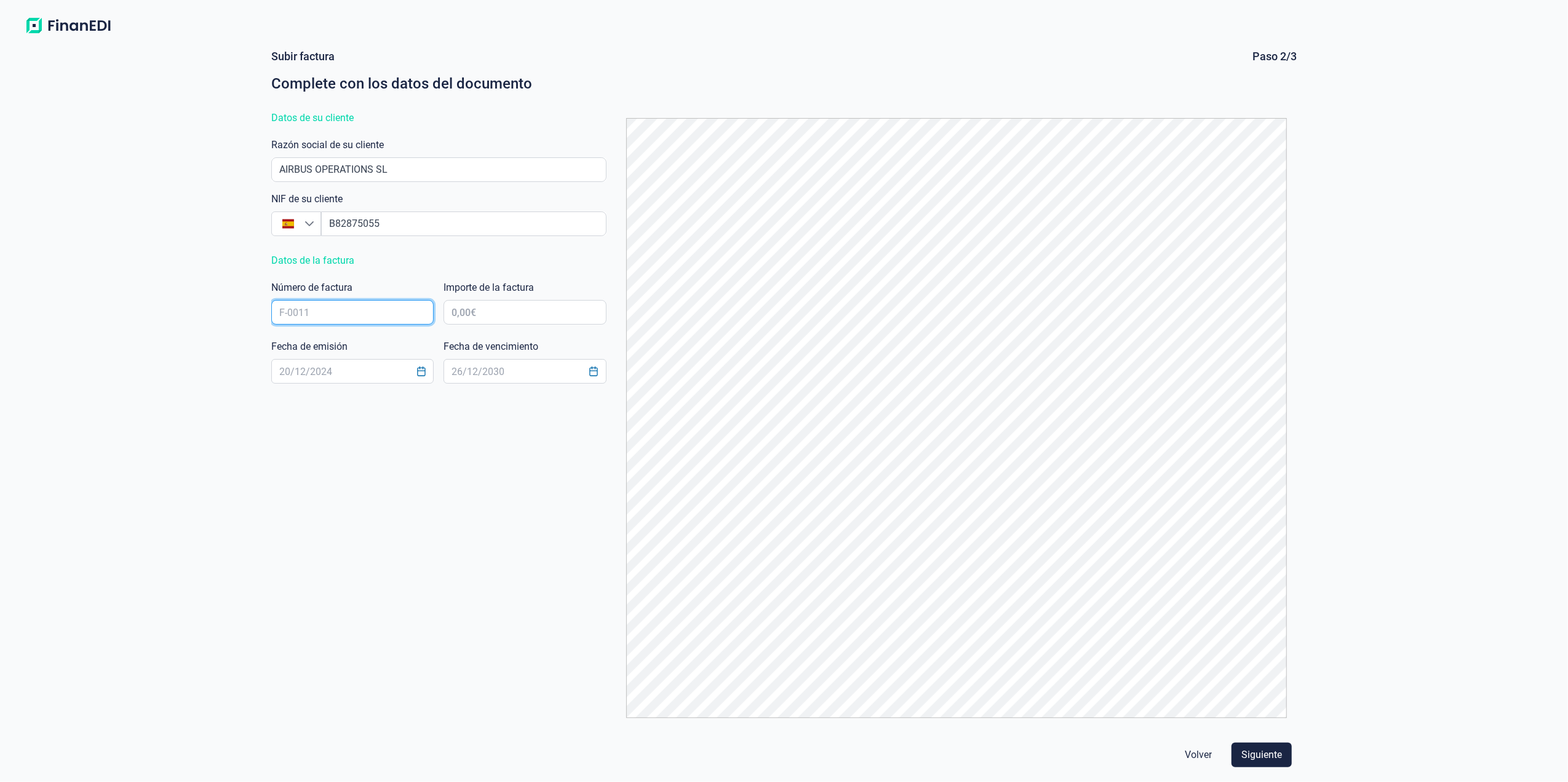
click at [353, 321] on input "text" at bounding box center [353, 312] width 163 height 25
type input "2018611835"
click at [522, 304] on input "text" at bounding box center [525, 312] width 163 height 25
type input "1.208,06 €"
click at [422, 371] on icon "Choose Date" at bounding box center [421, 371] width 10 height 10
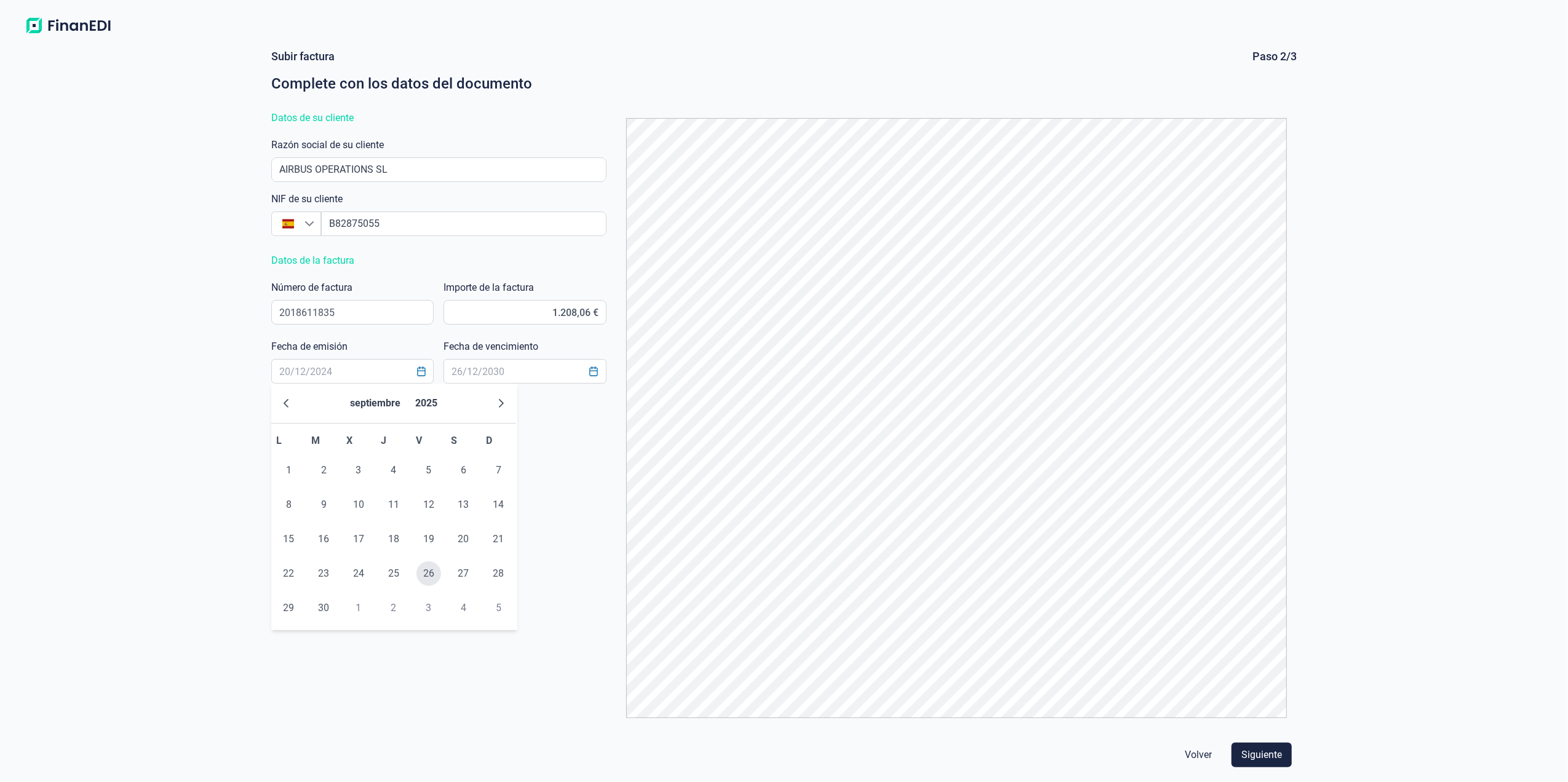
click at [431, 566] on span "26" at bounding box center [429, 574] width 25 height 25
type input "[DATE]"
click at [545, 358] on div "Fecha de vencimiento" at bounding box center [525, 363] width 163 height 49
click at [589, 370] on icon "Choose Date" at bounding box center [593, 371] width 10 height 10
click at [673, 401] on icon "Next Month" at bounding box center [674, 403] width 5 height 9
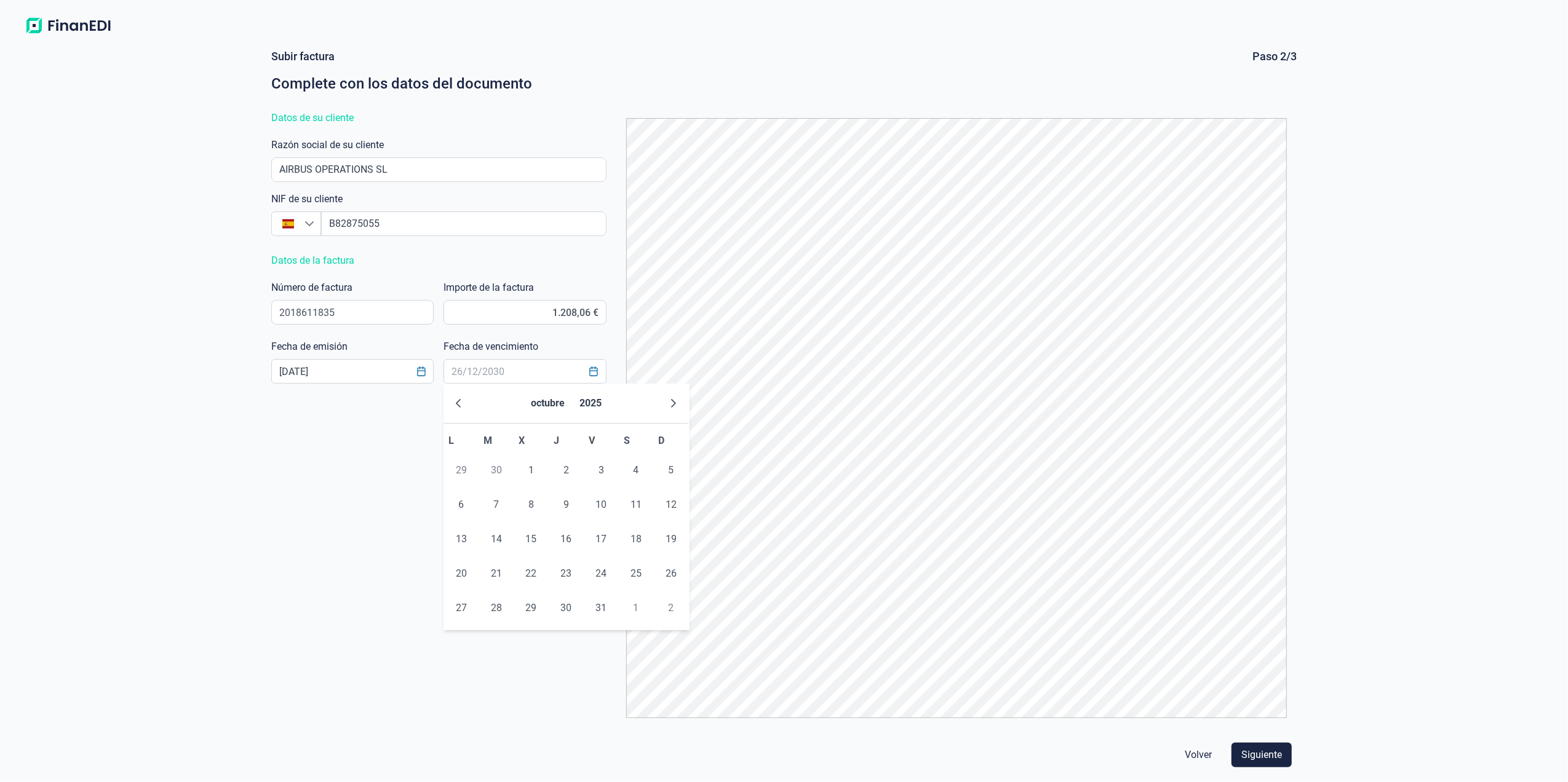
click at [673, 401] on icon "Next Month" at bounding box center [674, 403] width 5 height 9
click at [458, 537] on span "10" at bounding box center [461, 540] width 25 height 25
type input "[DATE]"
click at [1264, 754] on span "Siguiente" at bounding box center [1261, 755] width 40 height 15
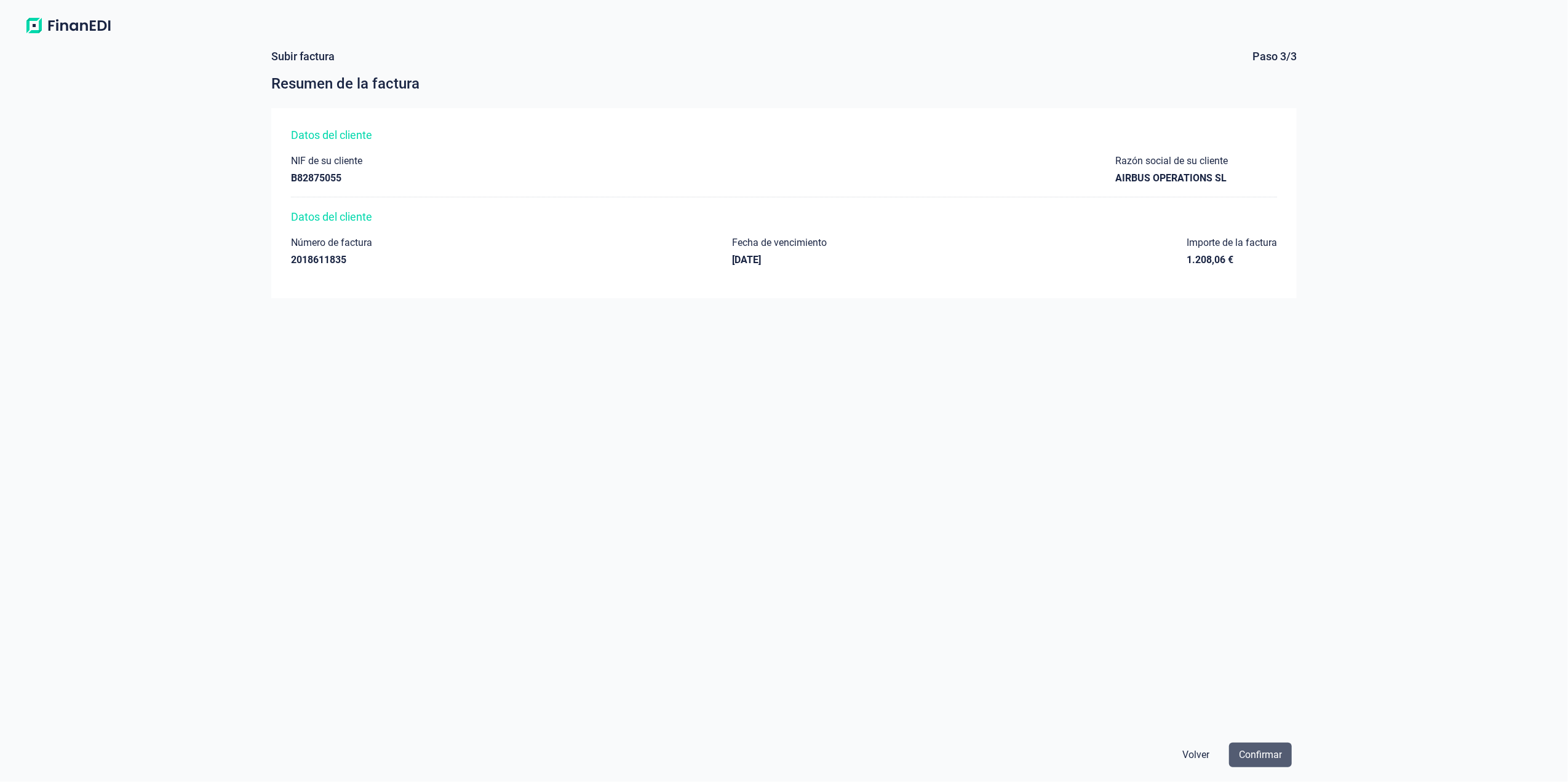
click at [1257, 752] on span "Confirmar" at bounding box center [1260, 755] width 43 height 15
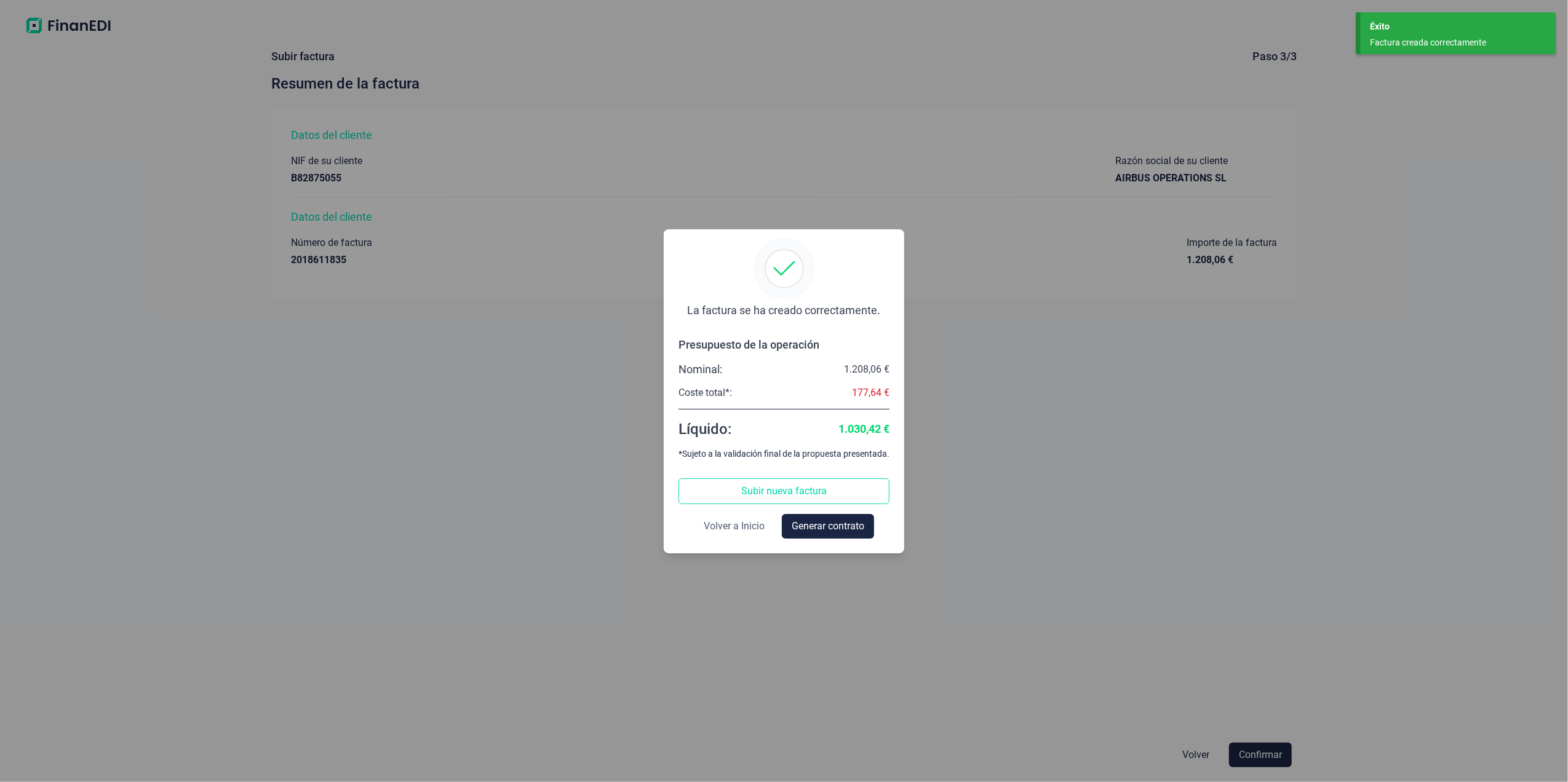
click at [744, 527] on span "Volver a Inicio" at bounding box center [734, 526] width 61 height 15
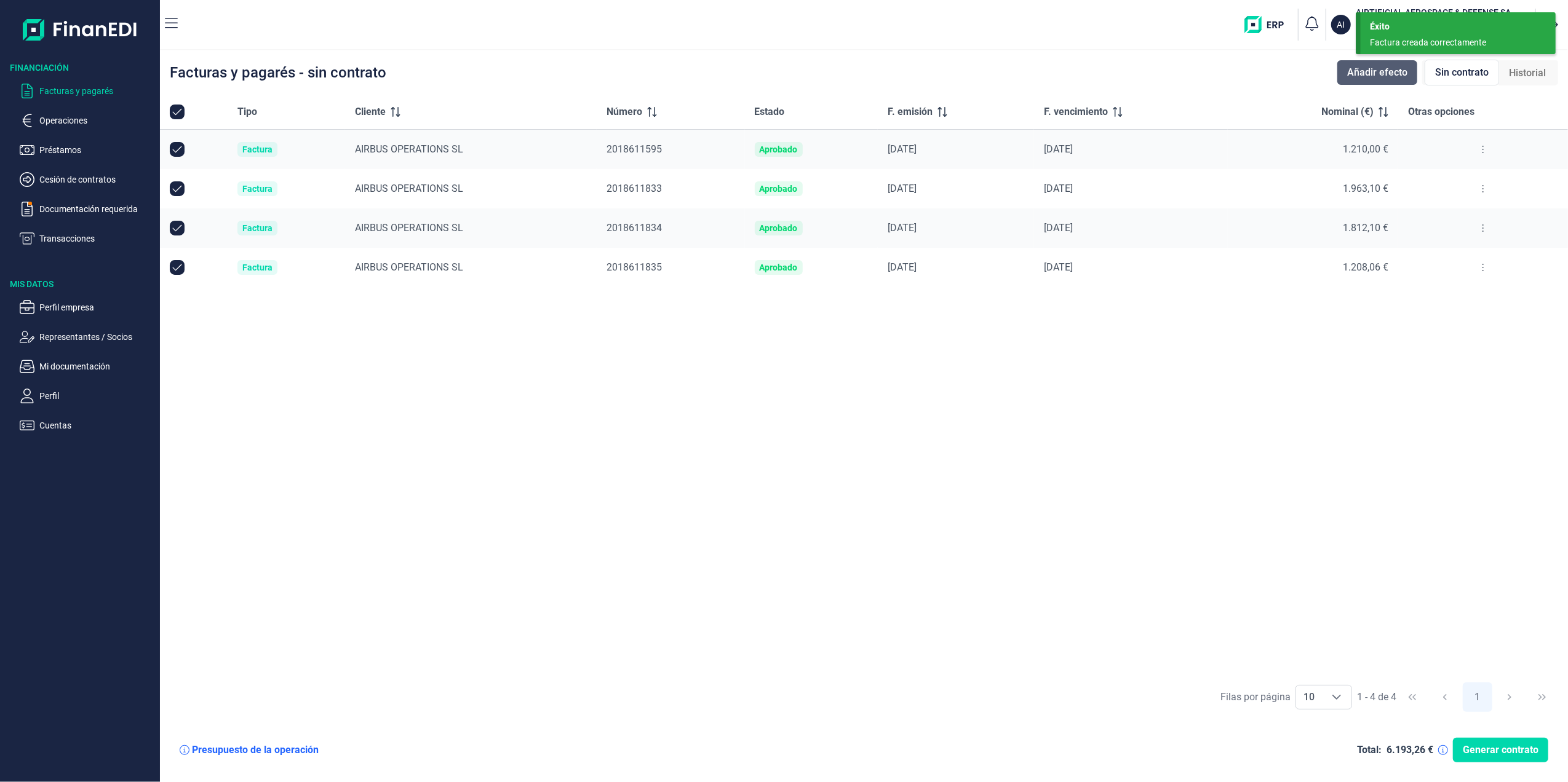
click at [1379, 82] on button "Añadir efecto" at bounding box center [1377, 73] width 80 height 25
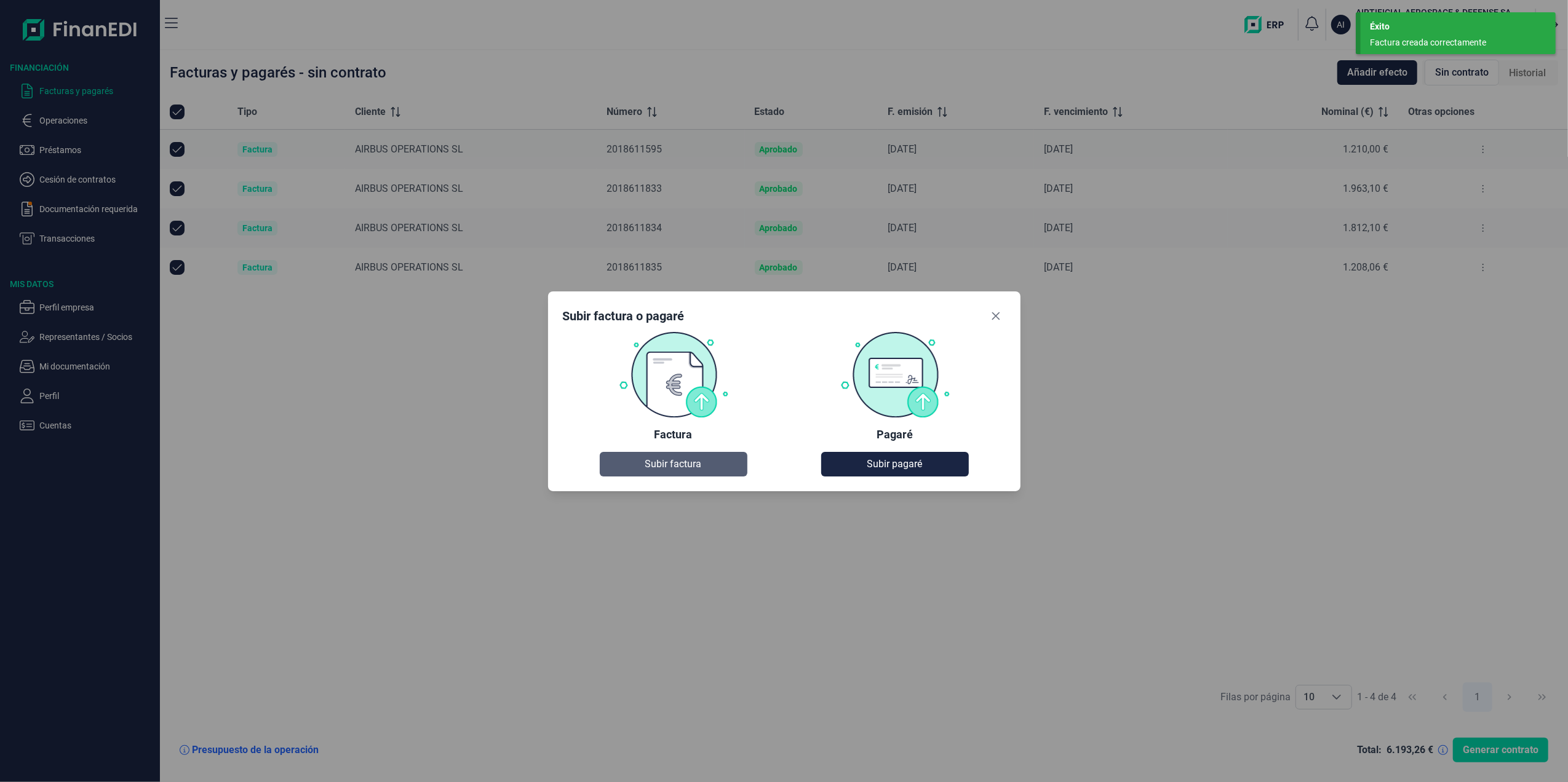
click at [667, 466] on span "Subir factura" at bounding box center [673, 464] width 57 height 15
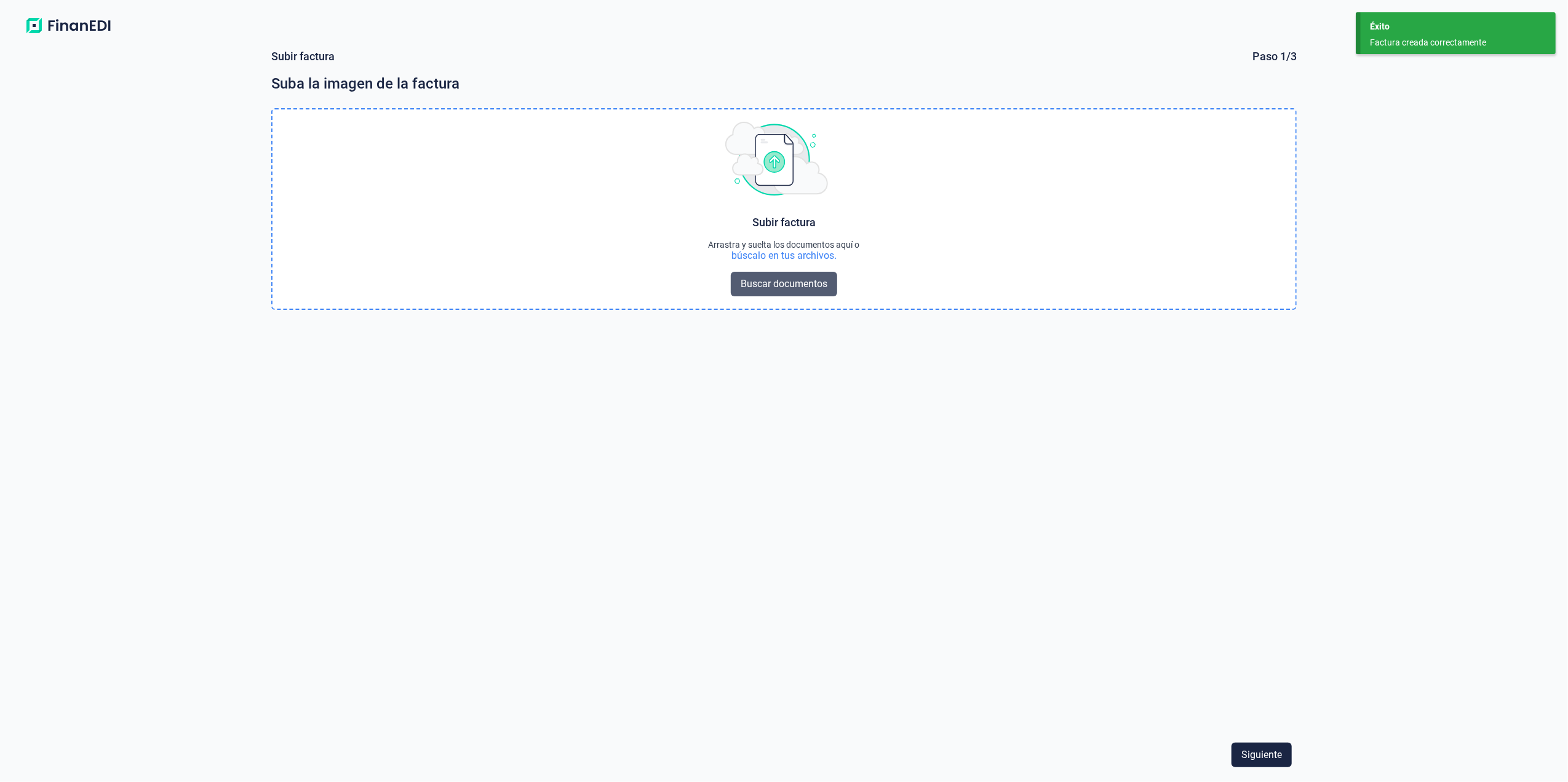
click at [783, 276] on span "Buscar documentos" at bounding box center [784, 283] width 87 height 15
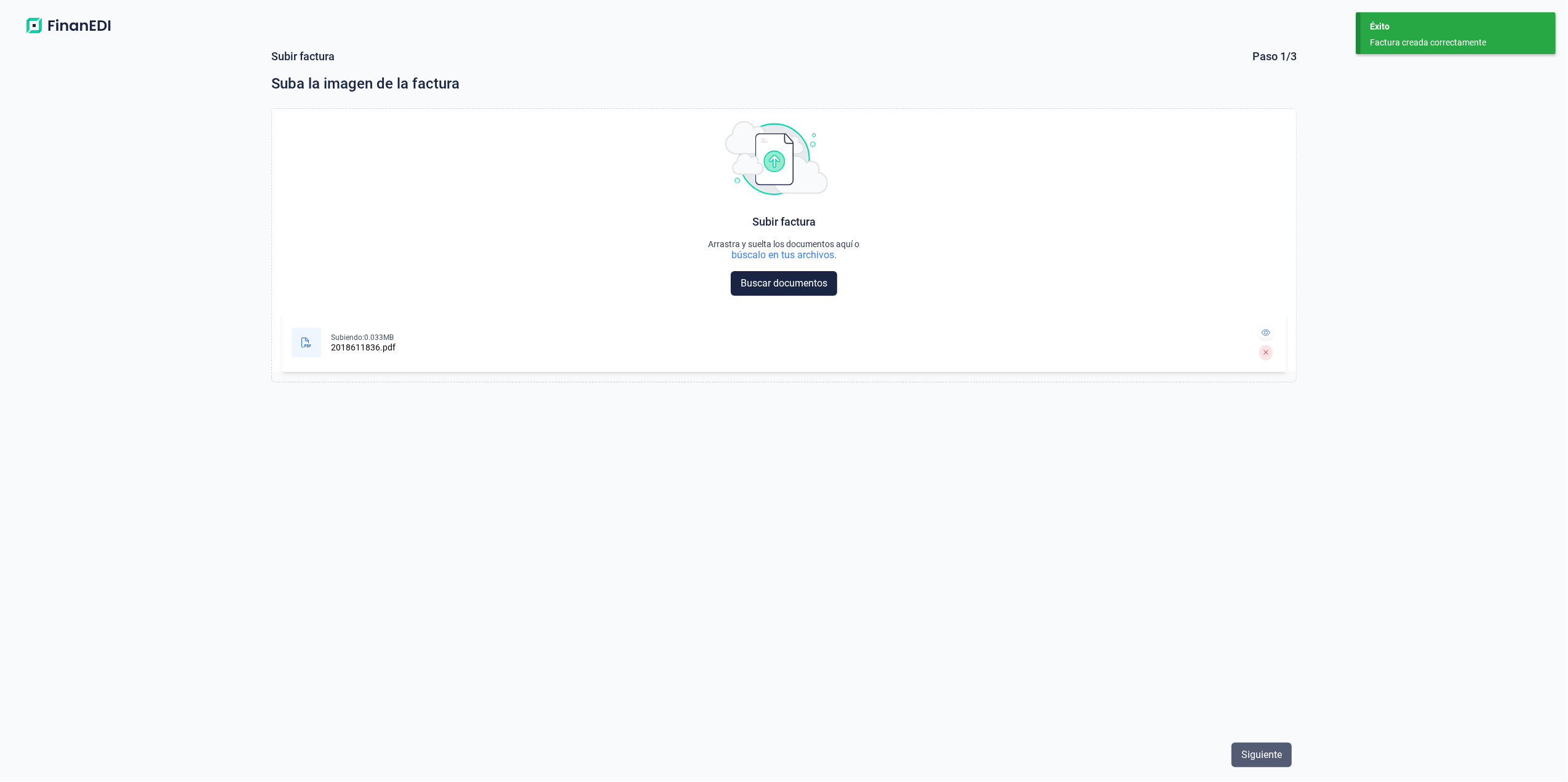
click at [1267, 750] on span "Siguiente" at bounding box center [1261, 755] width 40 height 15
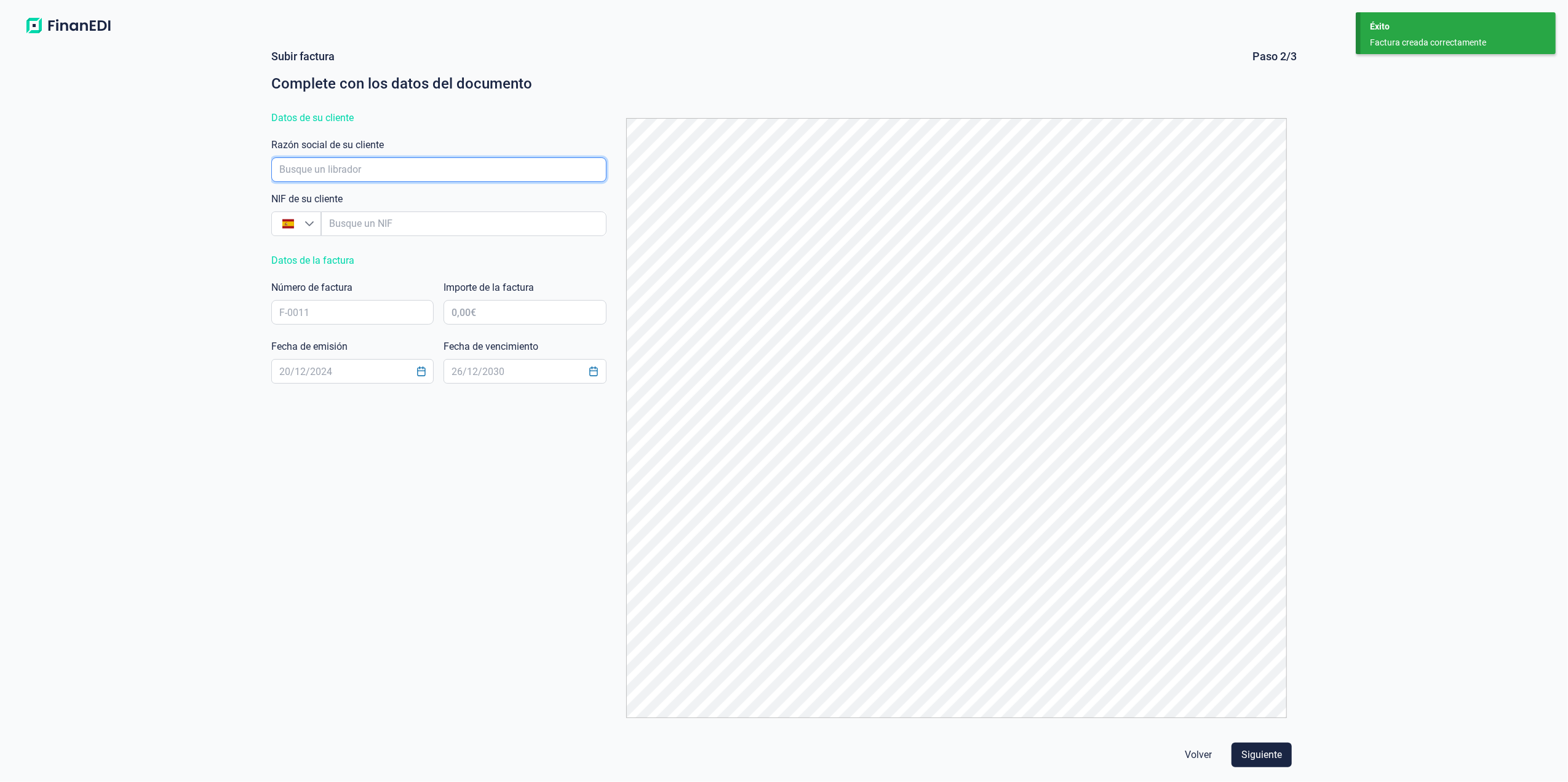
click at [493, 162] on input "empresaAutocomplete" at bounding box center [439, 170] width 336 height 25
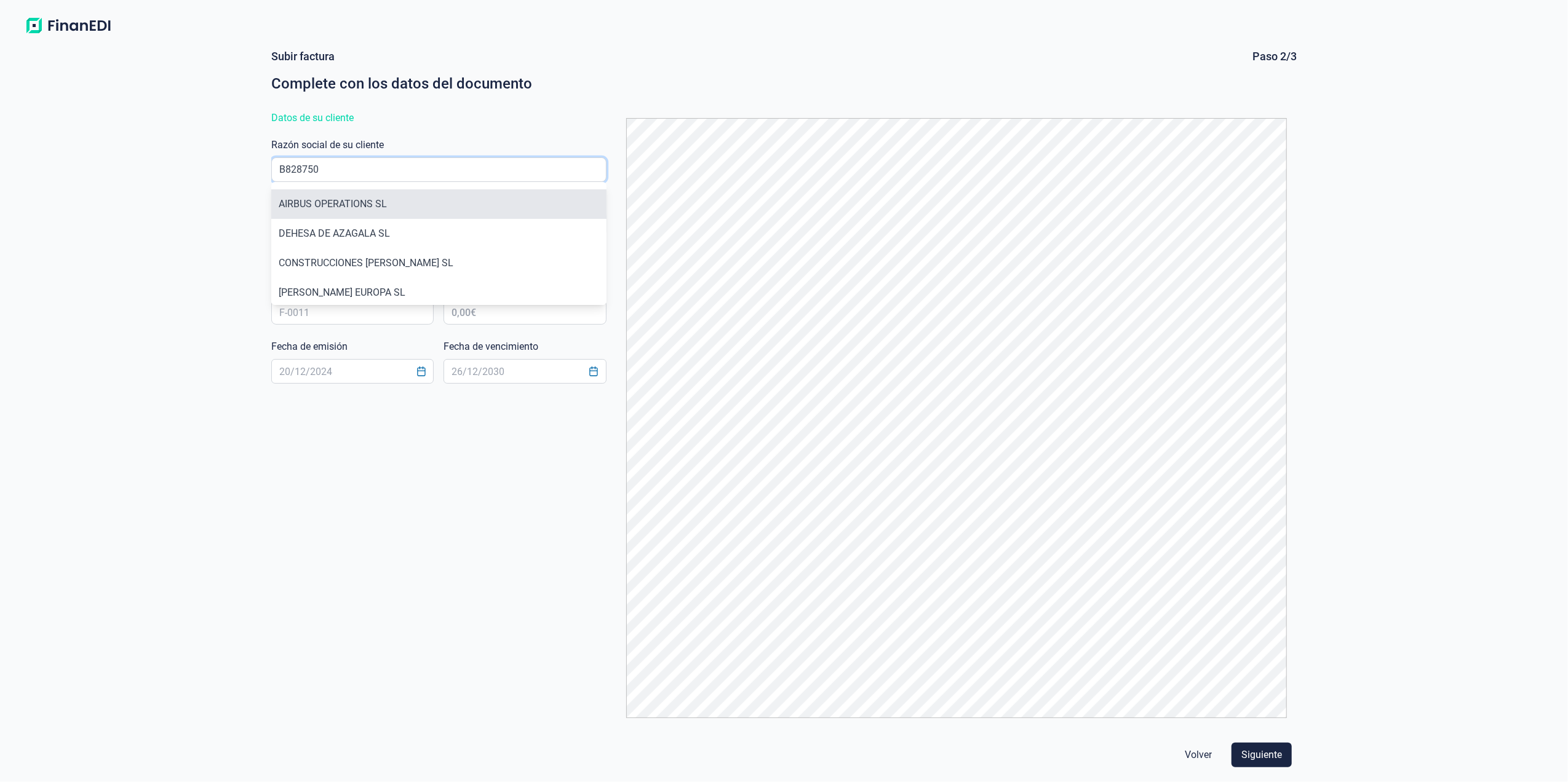
type input "B828750"
click at [360, 217] on li "AIRBUS OPERATIONS SL" at bounding box center [439, 204] width 336 height 30
type input "B82875055"
type input "AIRBUS OPERATIONS SL"
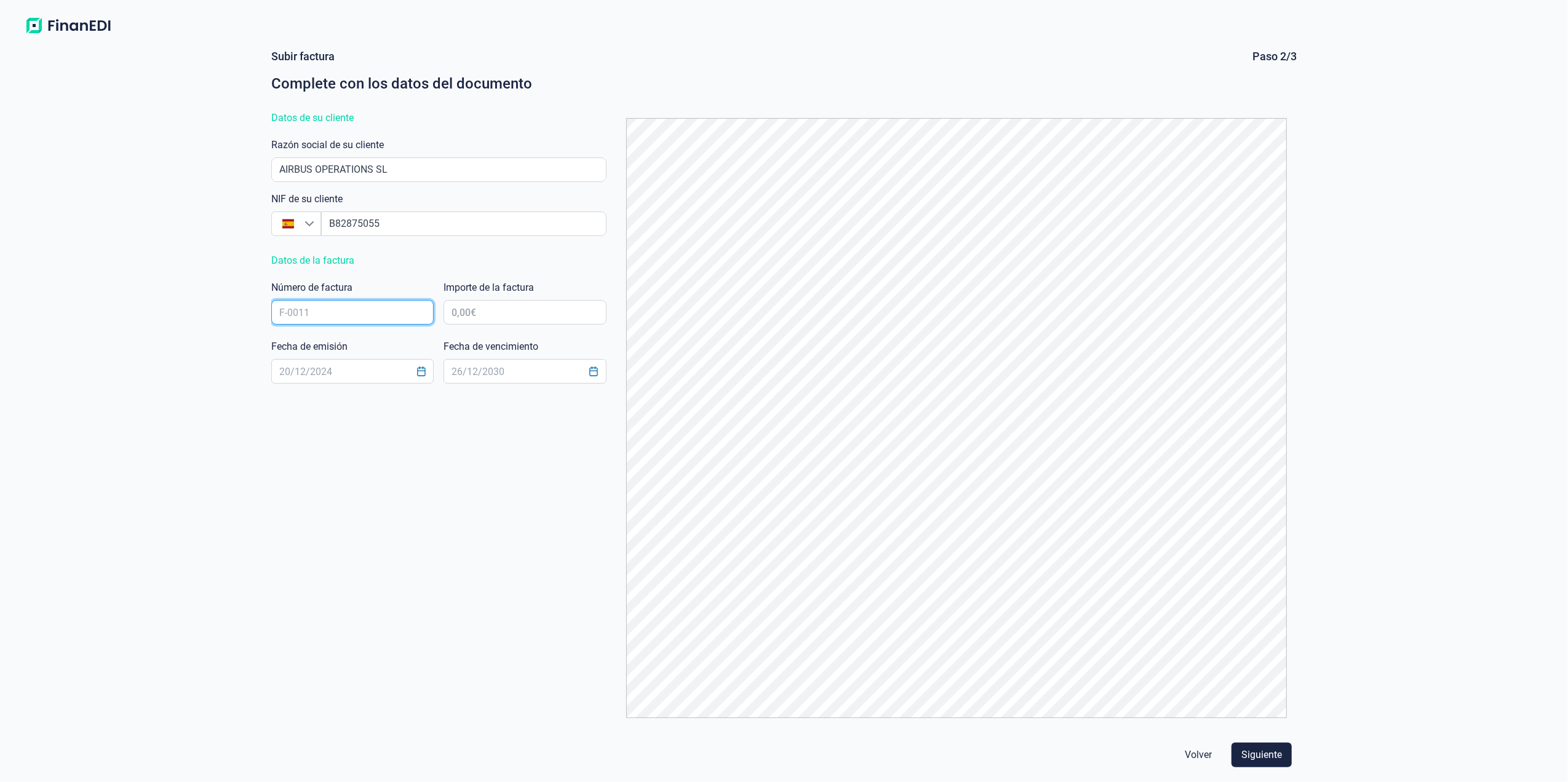
click at [357, 315] on input "text" at bounding box center [353, 312] width 163 height 25
type input "2018611836"
click at [502, 318] on input "text" at bounding box center [525, 312] width 163 height 25
type input "654,37 €"
click at [379, 373] on input "text" at bounding box center [353, 372] width 163 height 25
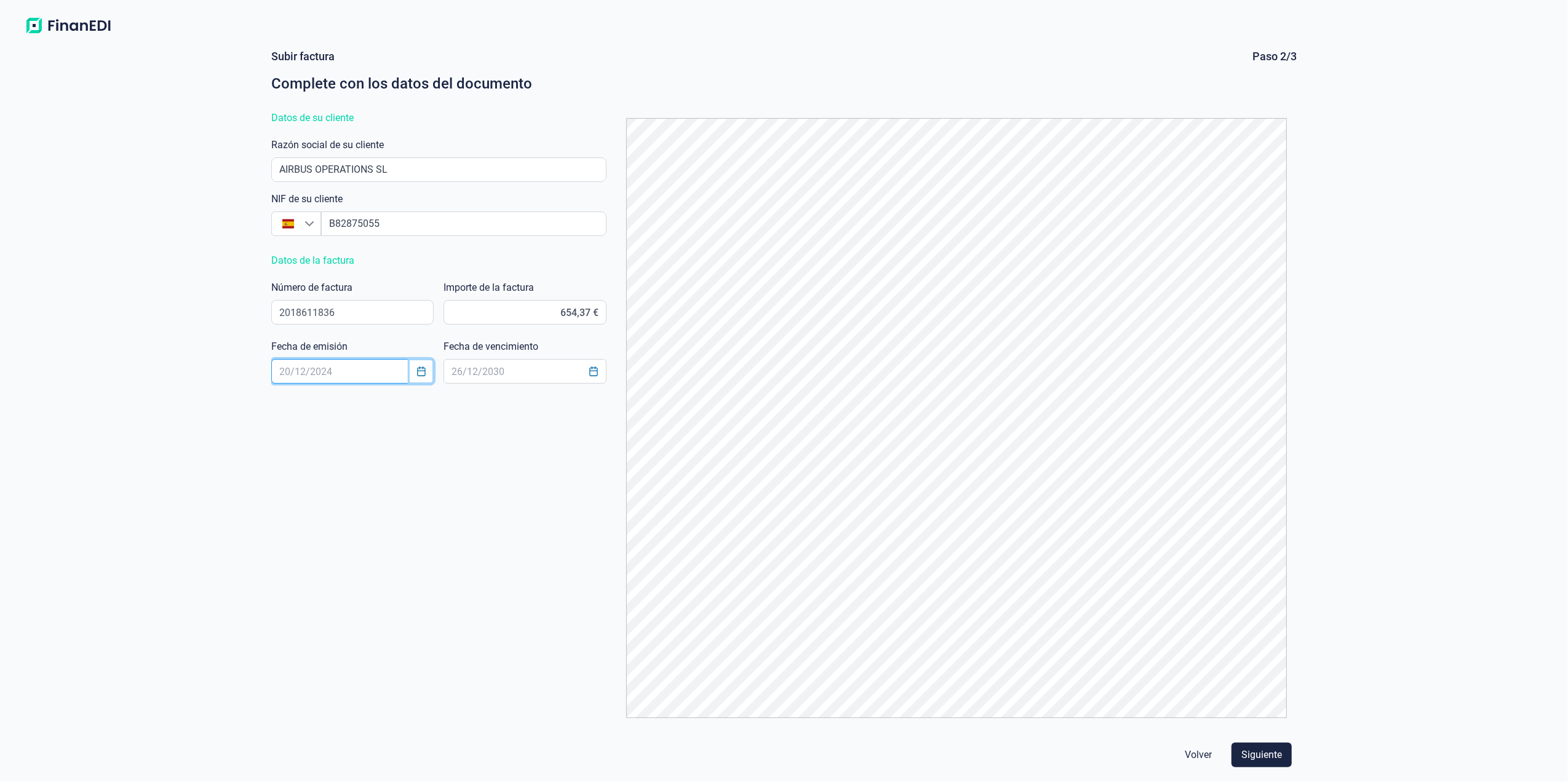
click at [421, 373] on icon "Choose Date" at bounding box center [421, 371] width 10 height 10
click at [422, 573] on span "26" at bounding box center [429, 574] width 25 height 25
type input "[DATE]"
click at [594, 373] on icon "Choose Date" at bounding box center [593, 371] width 10 height 10
click at [670, 398] on icon "Next Month" at bounding box center [673, 403] width 10 height 10
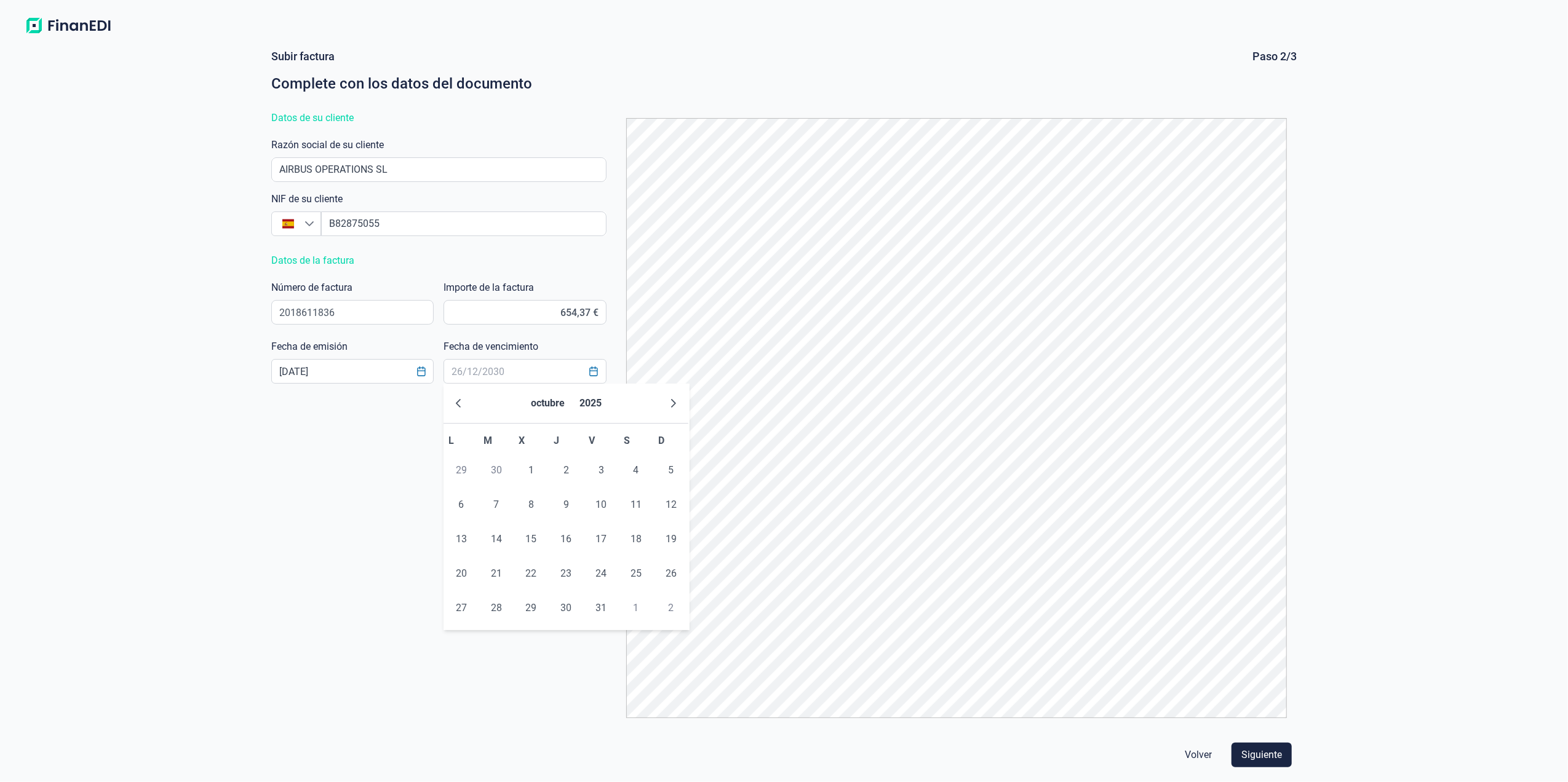
click at [670, 398] on icon "Next Month" at bounding box center [673, 403] width 10 height 10
click at [466, 534] on span "10" at bounding box center [461, 540] width 25 height 25
type input "[DATE]"
click at [1258, 753] on span "Siguiente" at bounding box center [1261, 755] width 40 height 15
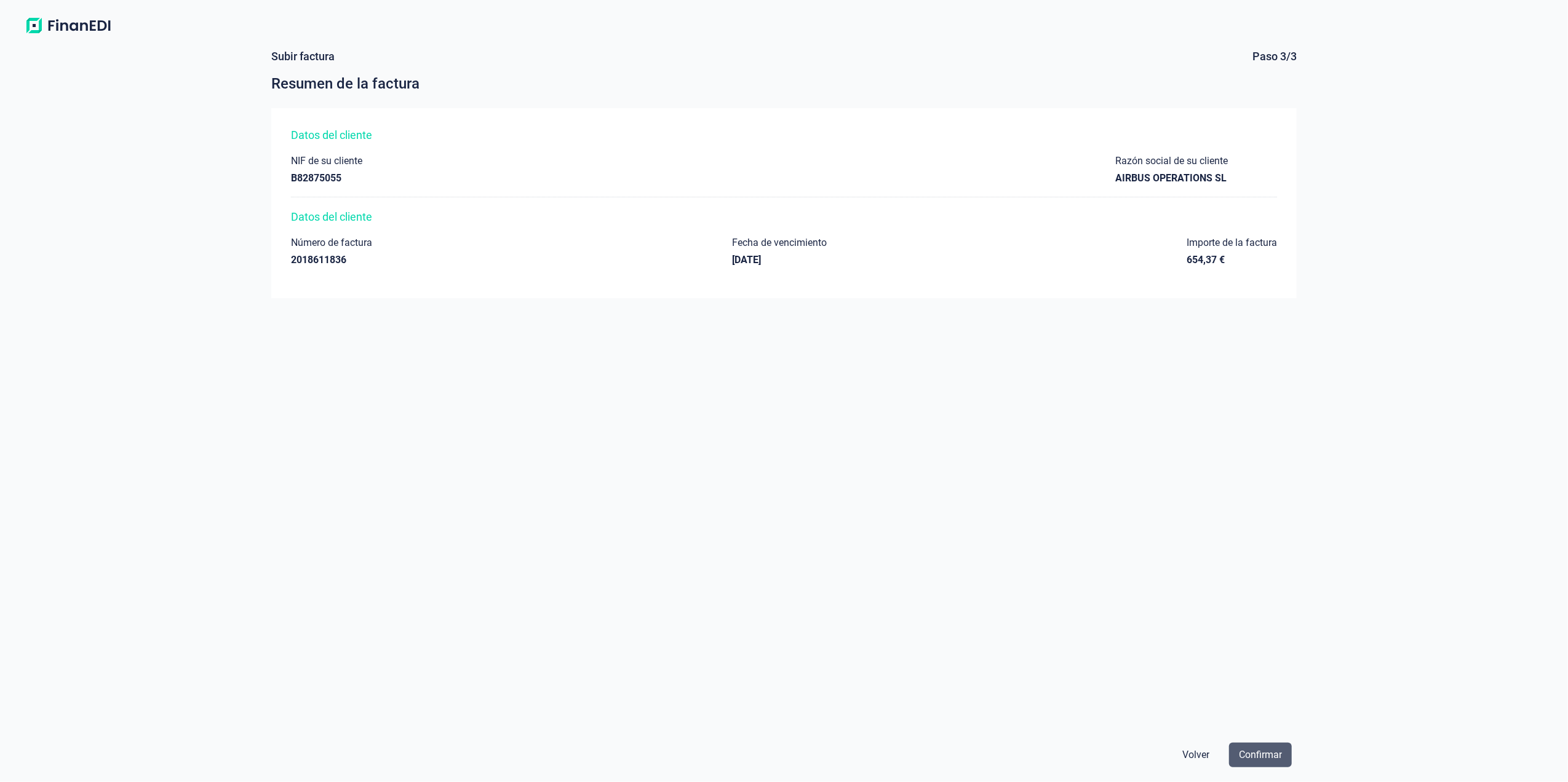
click at [1270, 753] on span "Confirmar" at bounding box center [1260, 755] width 43 height 15
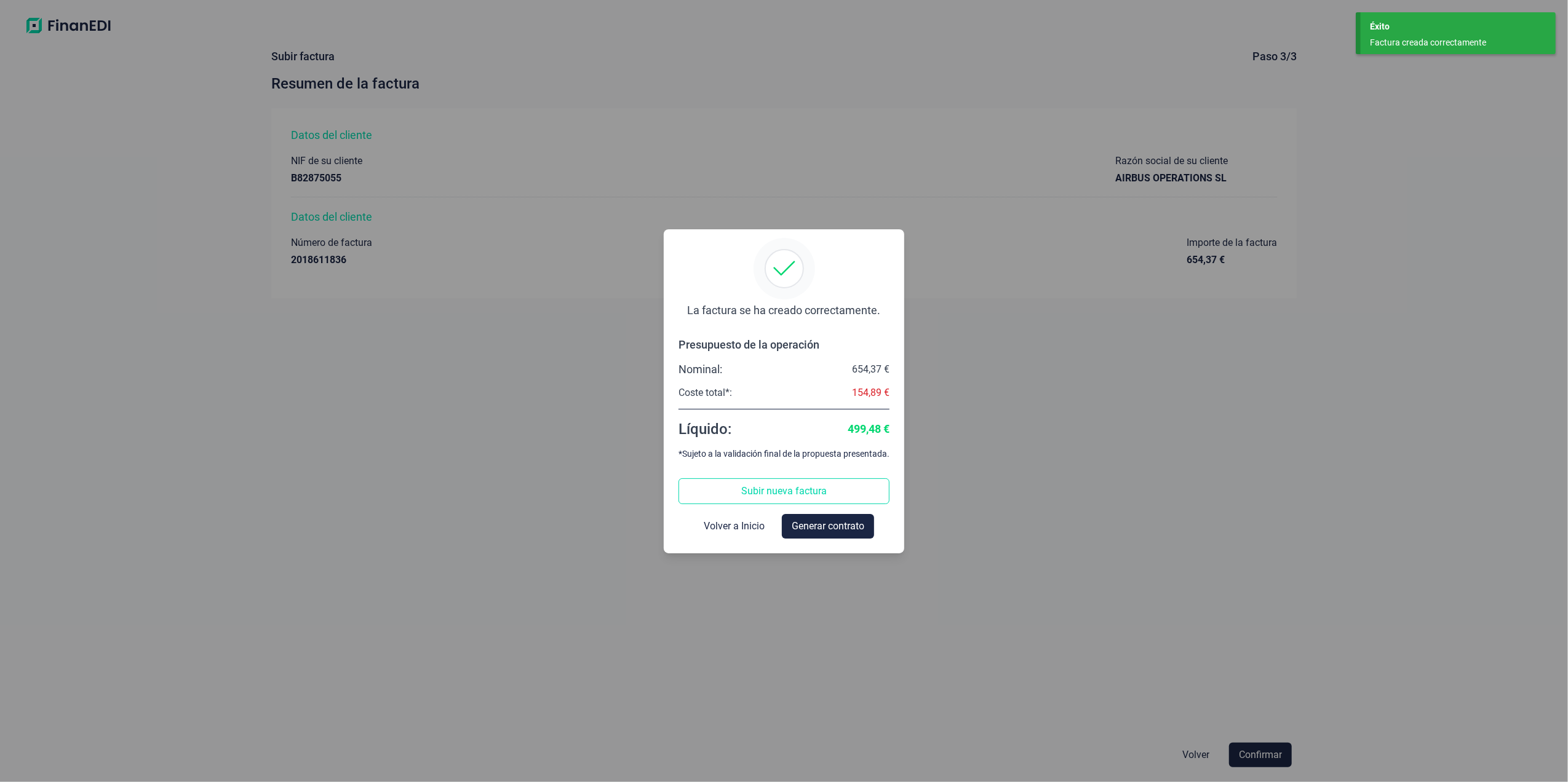
drag, startPoint x: 1270, startPoint y: 753, endPoint x: 710, endPoint y: 525, distance: 604.6
click at [710, 525] on span "Volver a Inicio" at bounding box center [734, 526] width 61 height 15
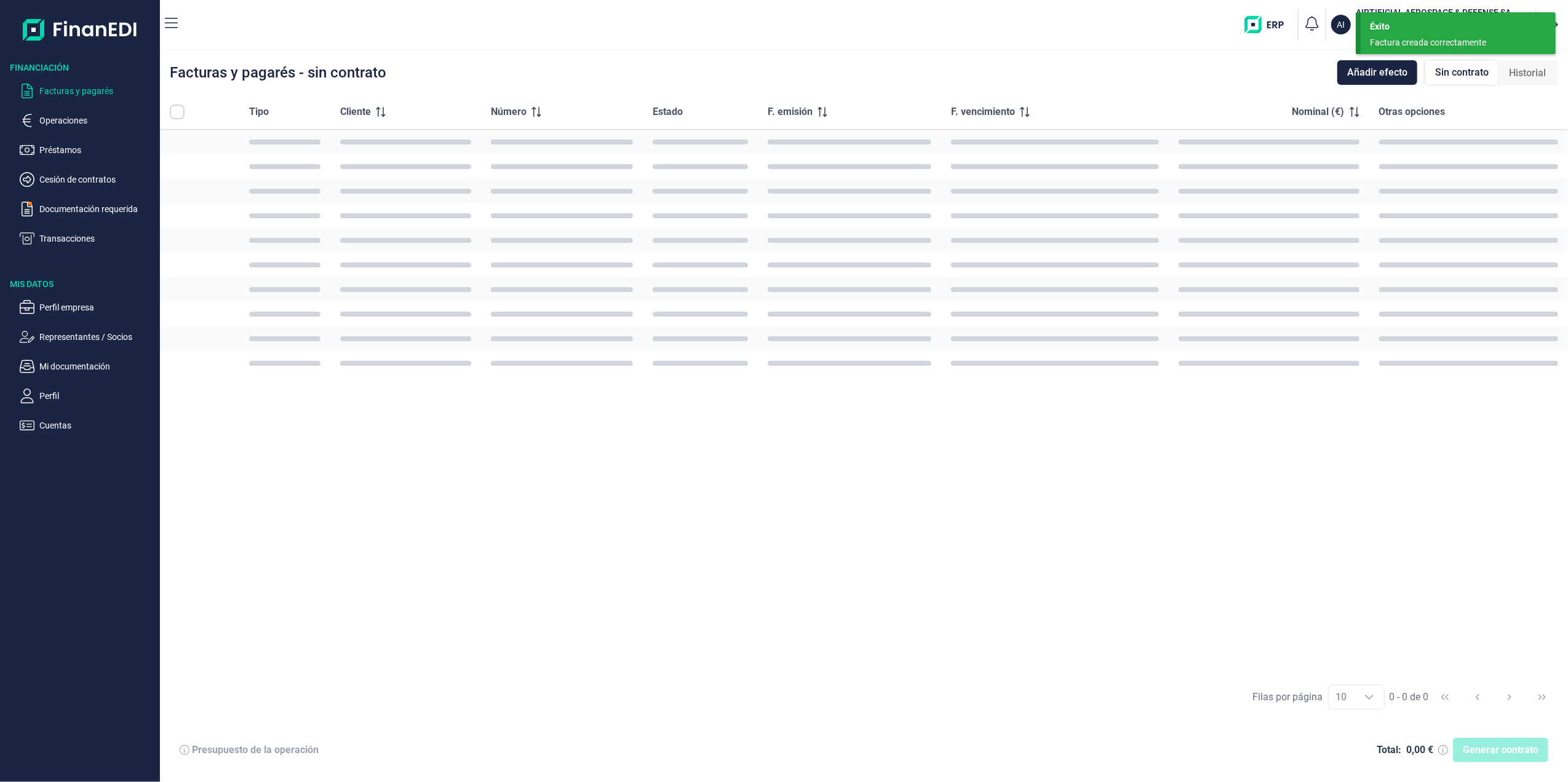
checkbox input "true"
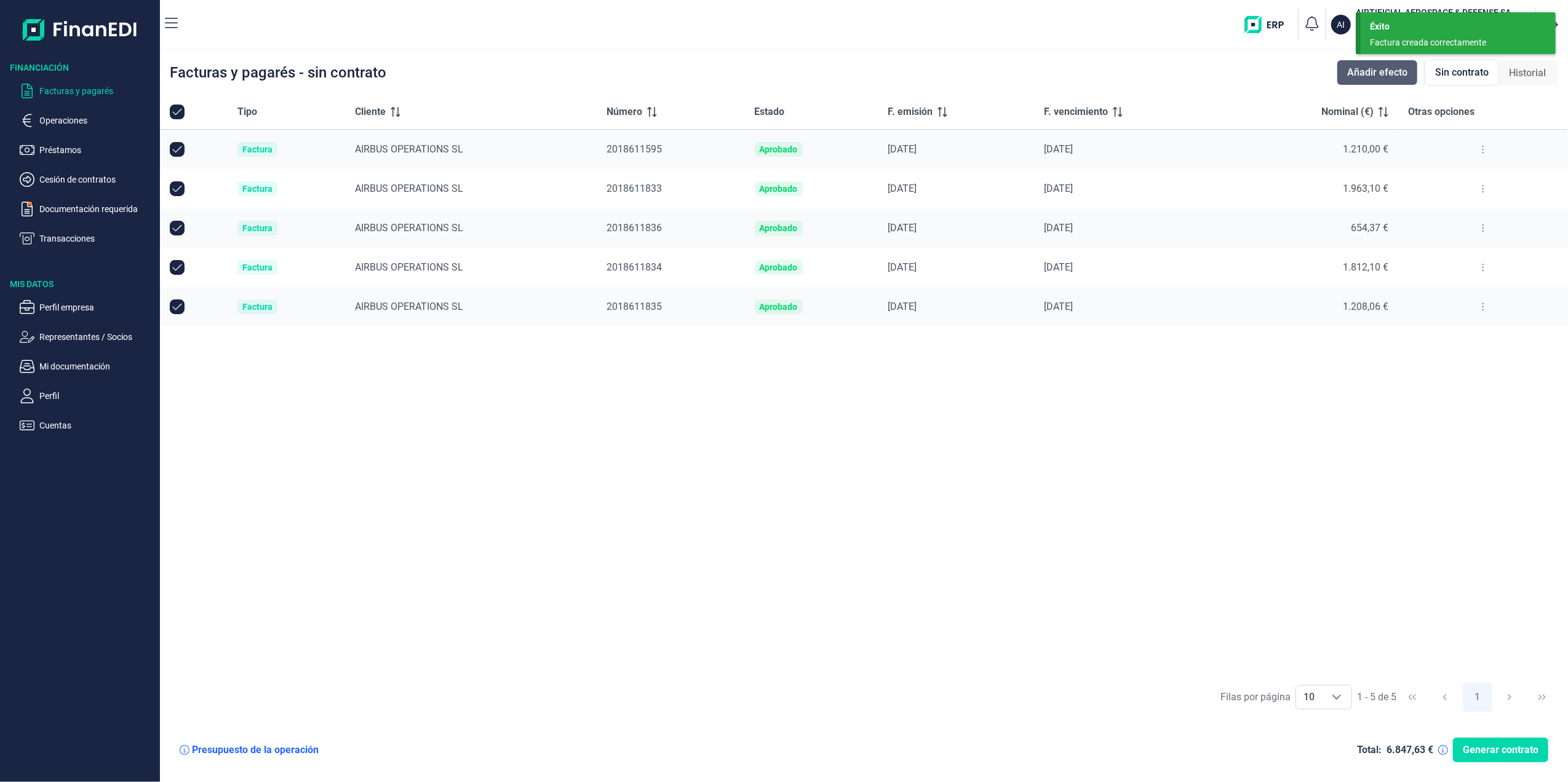
click at [1386, 75] on span "Añadir efecto" at bounding box center [1377, 72] width 61 height 15
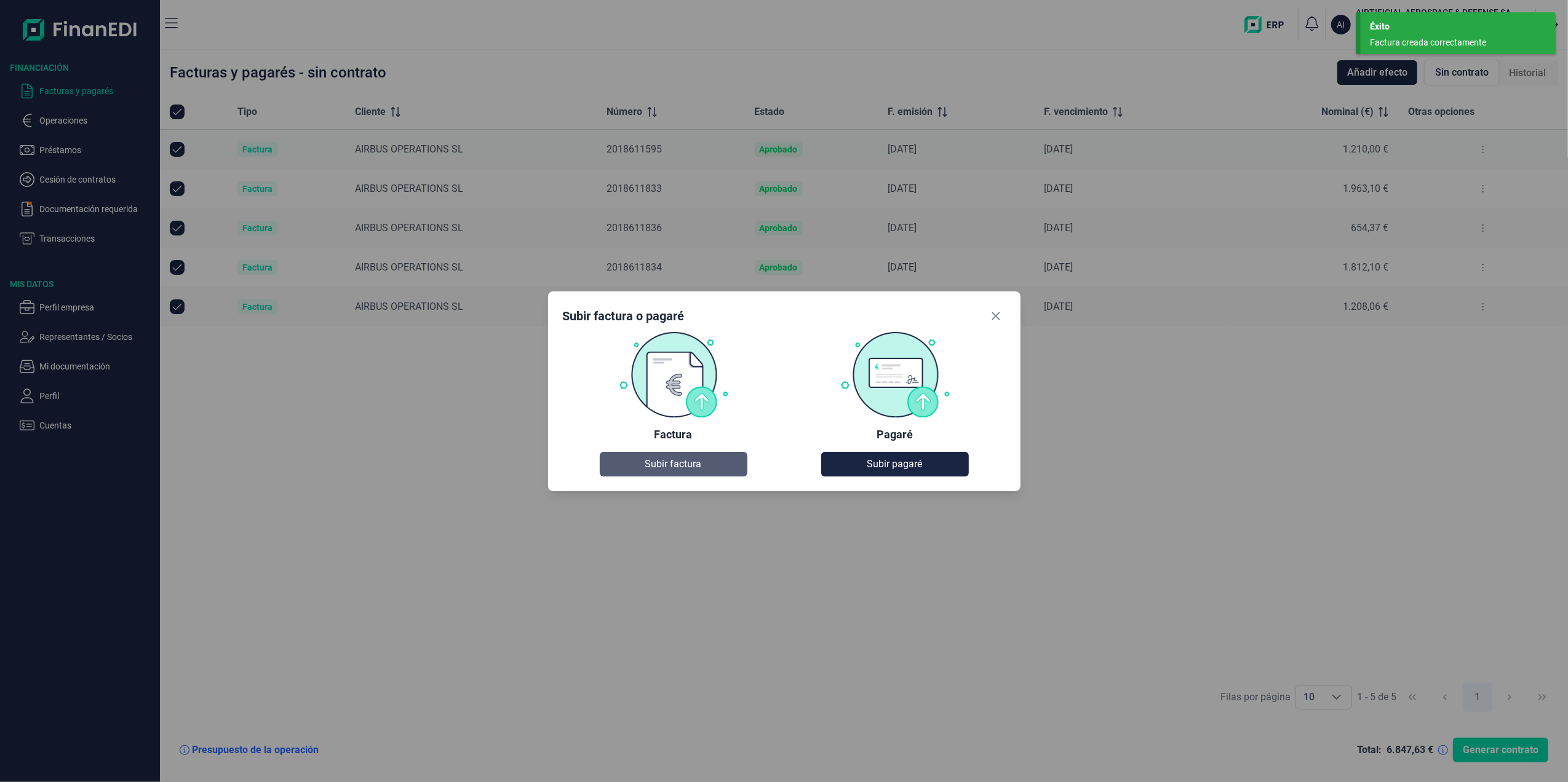
click at [646, 464] on span "Subir factura" at bounding box center [673, 464] width 57 height 15
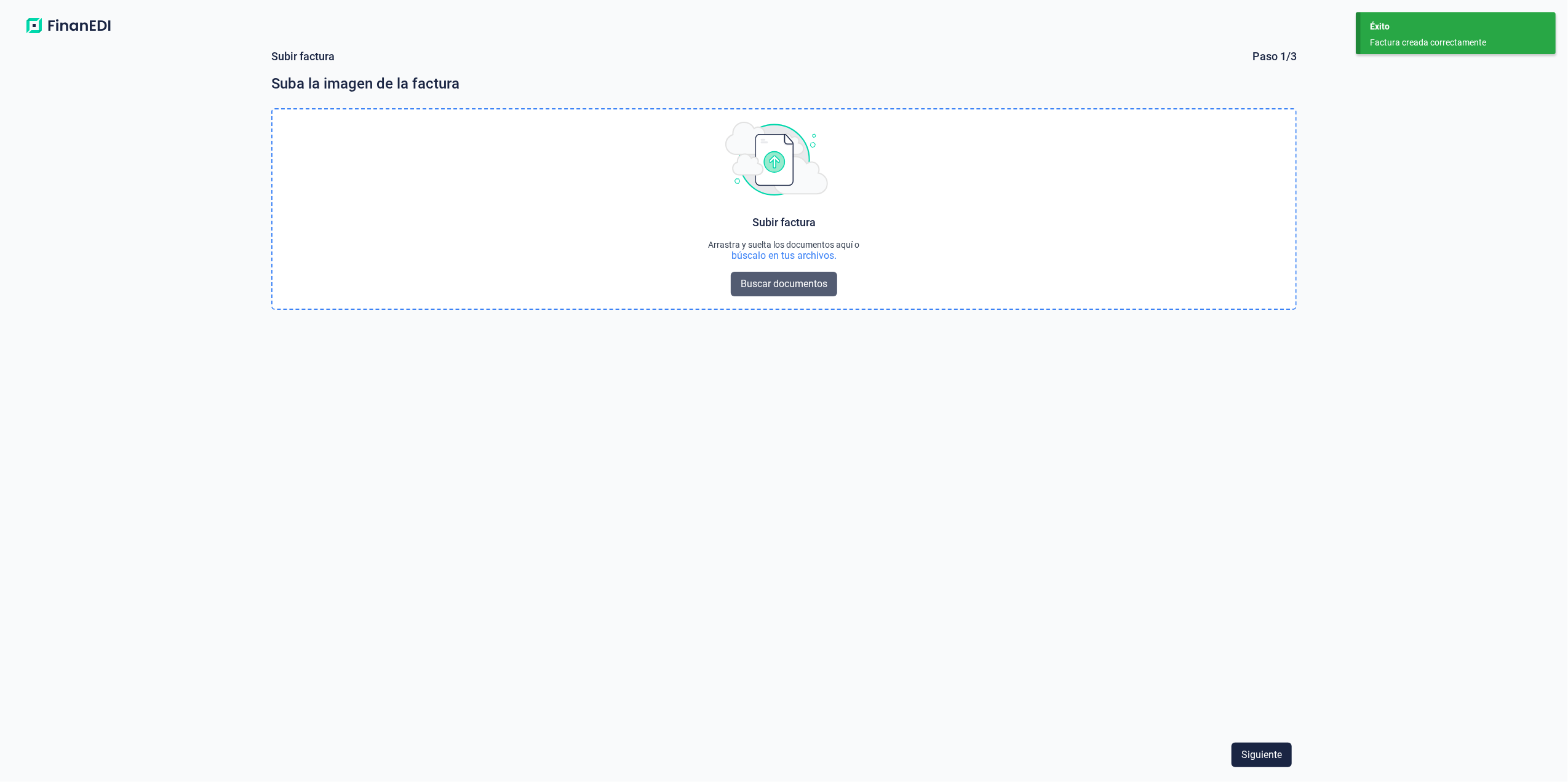
click at [748, 273] on button "Buscar documentos" at bounding box center [784, 284] width 106 height 25
click at [1292, 766] on div "Siguiente" at bounding box center [784, 755] width 1025 height 34
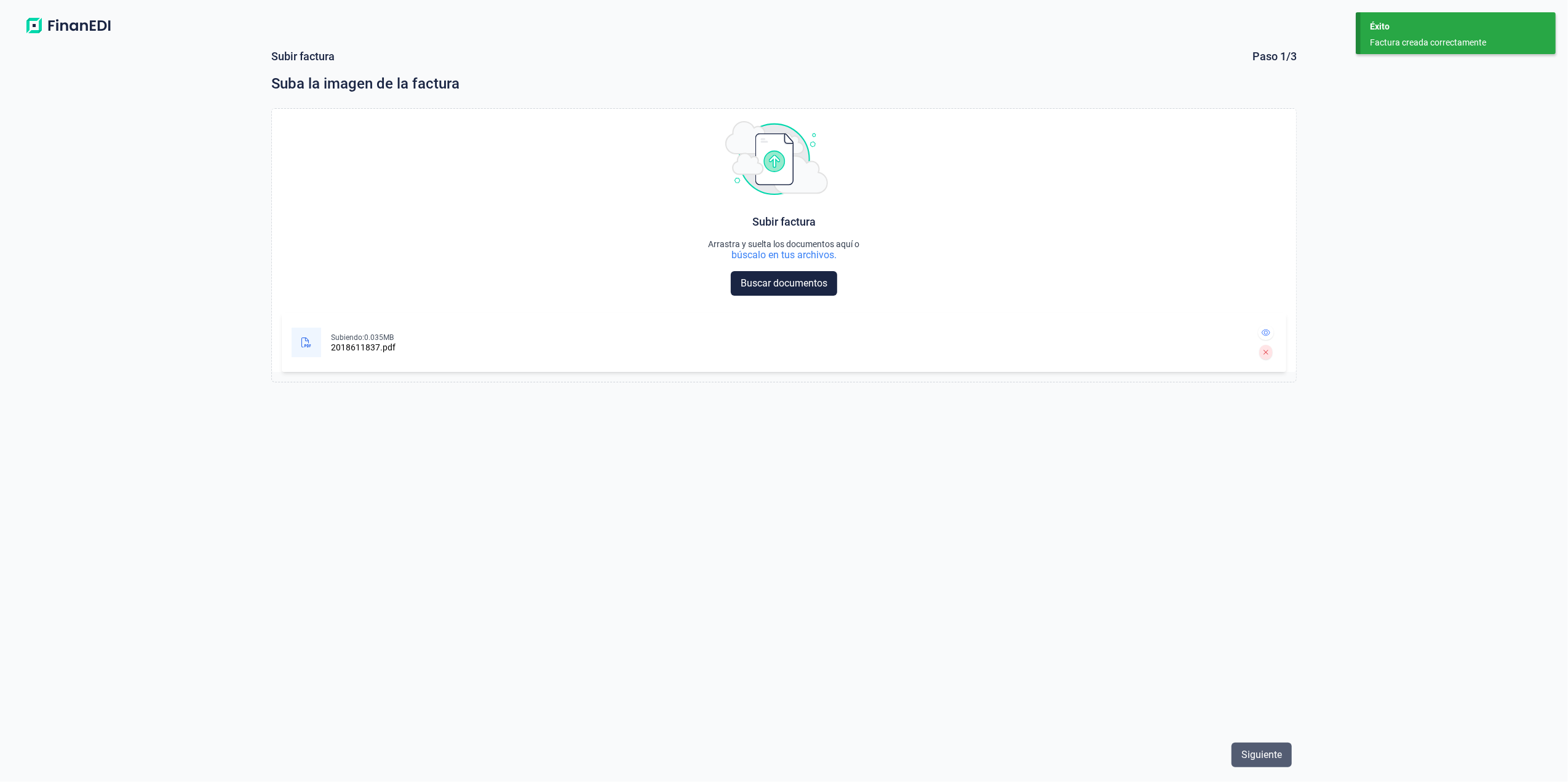
click at [1278, 759] on span "Siguiente" at bounding box center [1261, 755] width 40 height 15
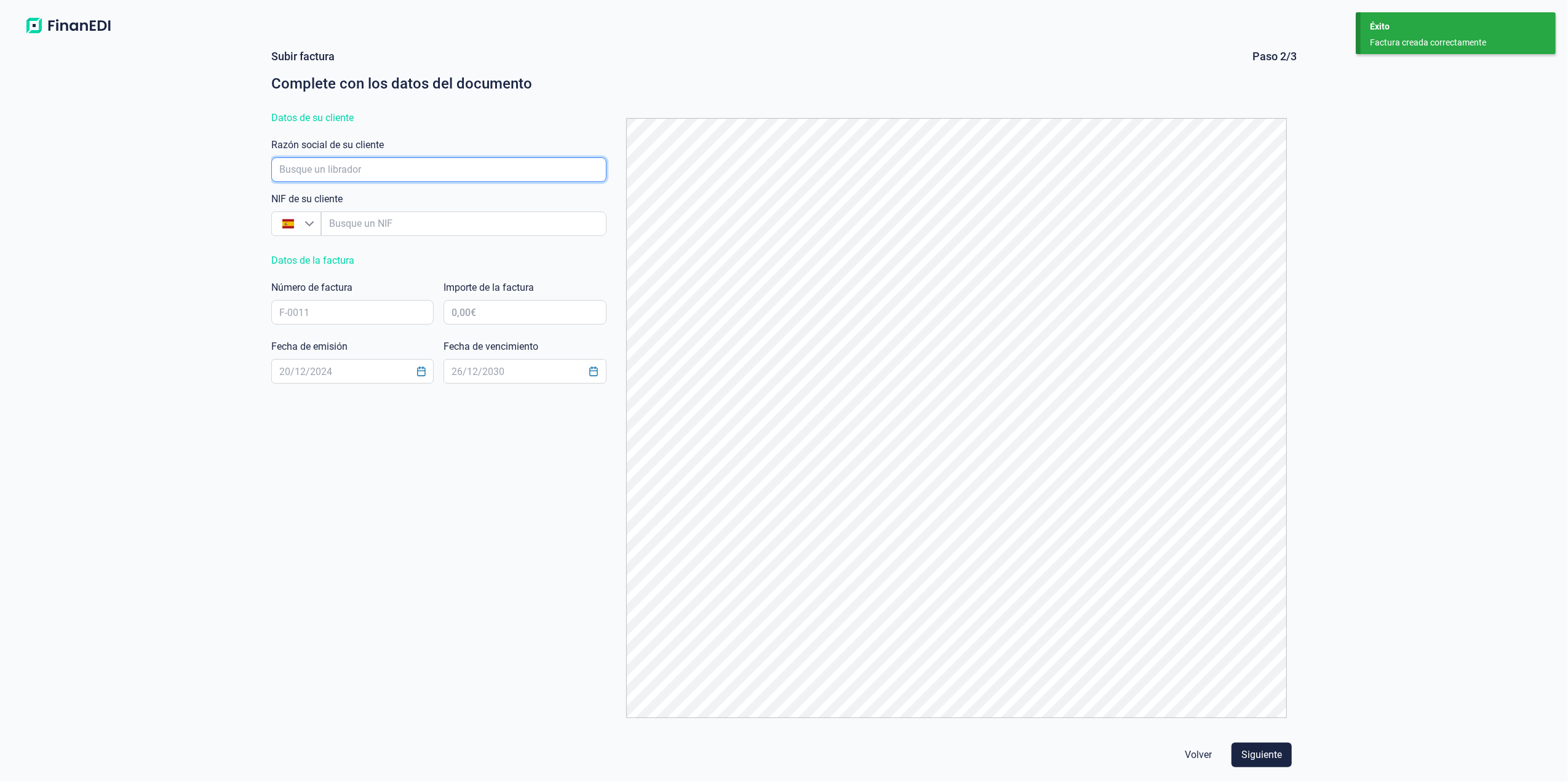
click at [459, 171] on input "empresaAutocomplete" at bounding box center [439, 170] width 336 height 25
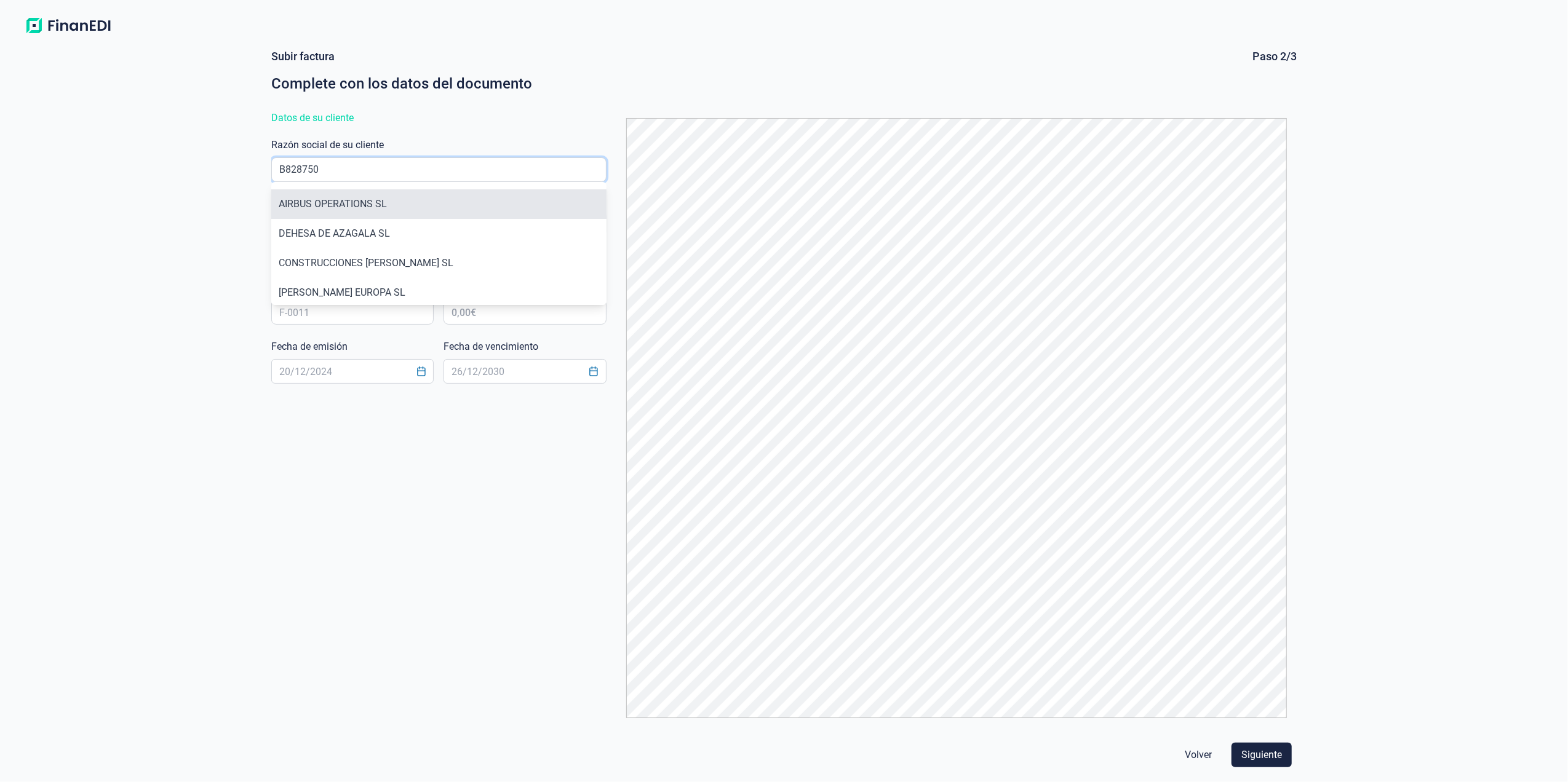
type input "B828750"
click at [417, 198] on li "AIRBUS OPERATIONS SL" at bounding box center [439, 204] width 336 height 30
type input "B82875055"
type input "AIRBUS OPERATIONS SL"
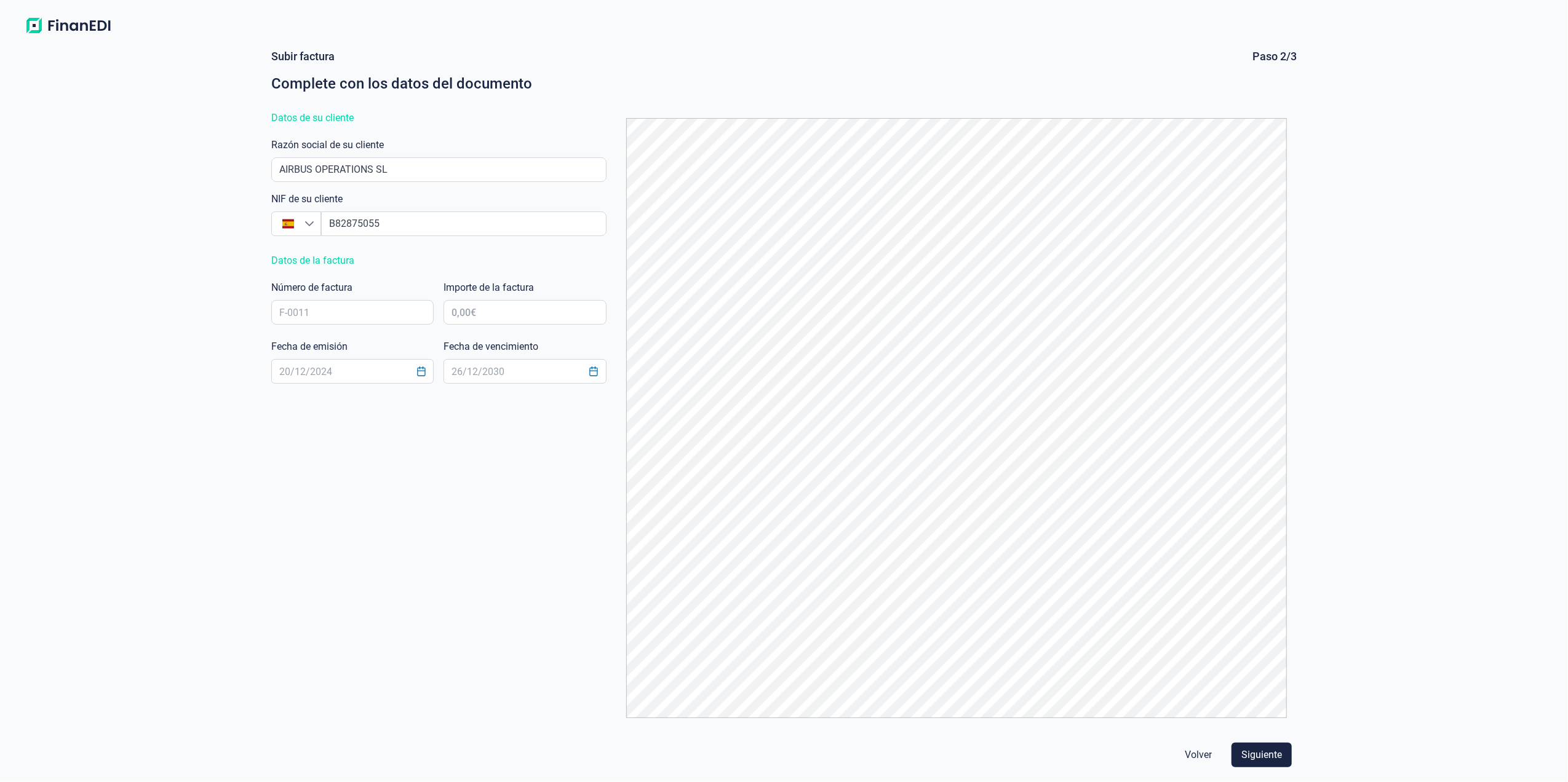
drag, startPoint x: 356, startPoint y: 330, endPoint x: 352, endPoint y: 315, distance: 15.5
click at [355, 330] on div "Subir factura Paso 2/3 Complete con los datos del documento Datos de su cliente…" at bounding box center [784, 388] width 1025 height 679
click at [354, 310] on input "text" at bounding box center [353, 312] width 163 height 25
type input "2018611837"
type input "2.617,47 €"
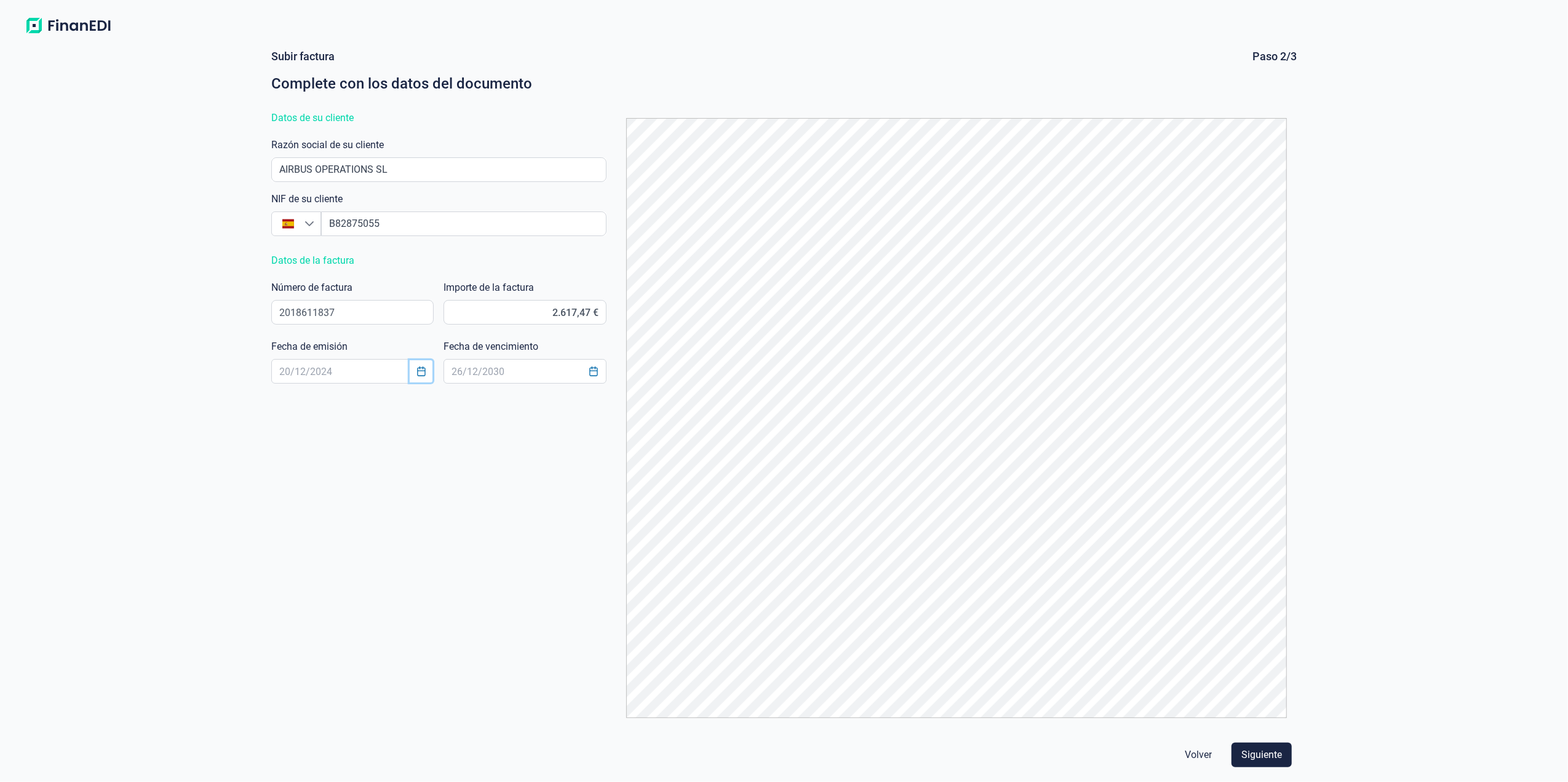
click at [417, 374] on icon "Choose Date" at bounding box center [421, 371] width 10 height 10
click at [422, 575] on span "26" at bounding box center [429, 574] width 25 height 25
type input "[DATE]"
click at [591, 374] on icon "Choose Date" at bounding box center [593, 371] width 10 height 10
click at [669, 401] on icon "Next Month" at bounding box center [673, 403] width 10 height 10
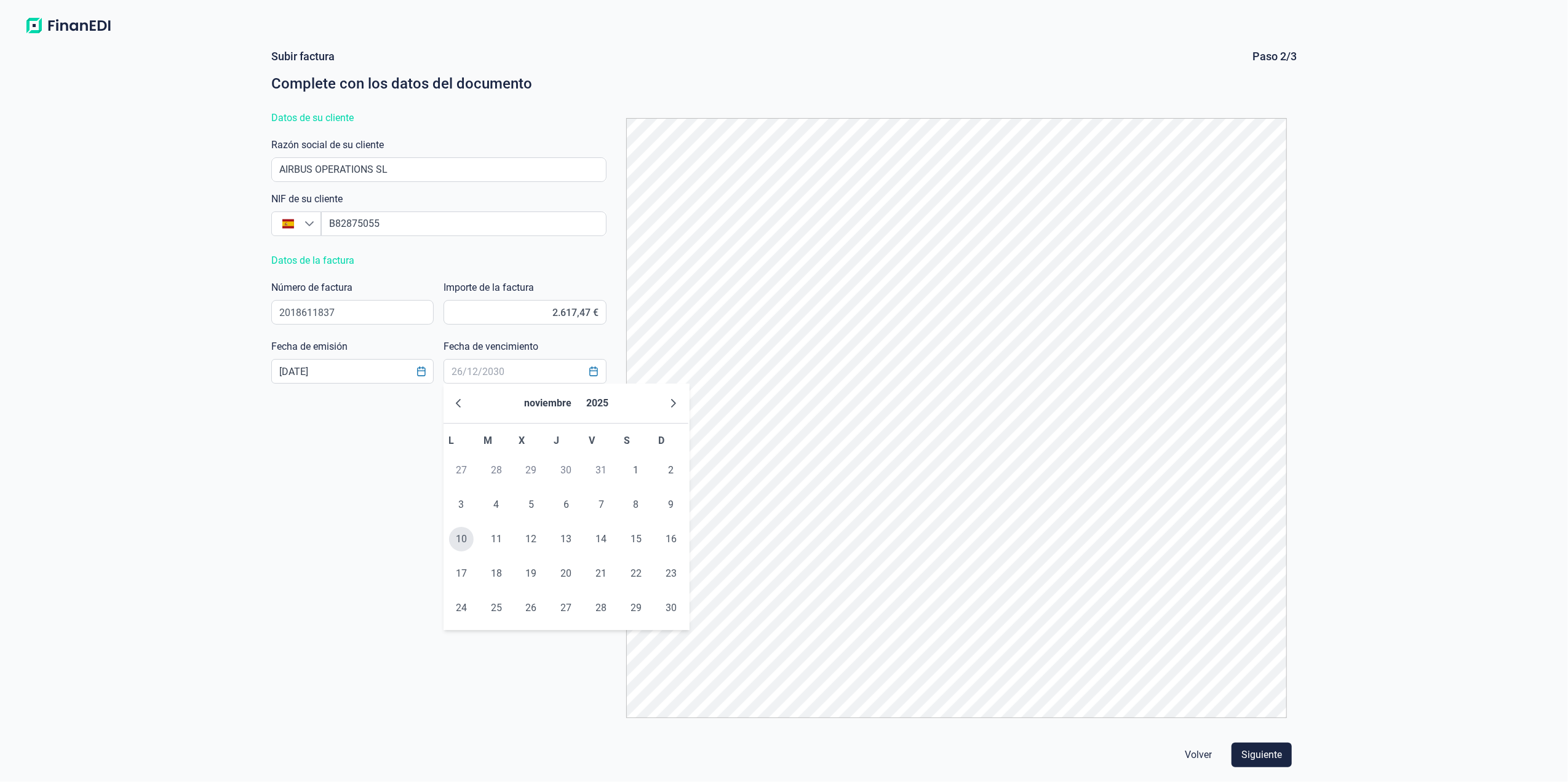
click at [456, 537] on span "10" at bounding box center [461, 540] width 25 height 25
type input "[DATE]"
click at [1271, 751] on span "Siguiente" at bounding box center [1261, 755] width 40 height 15
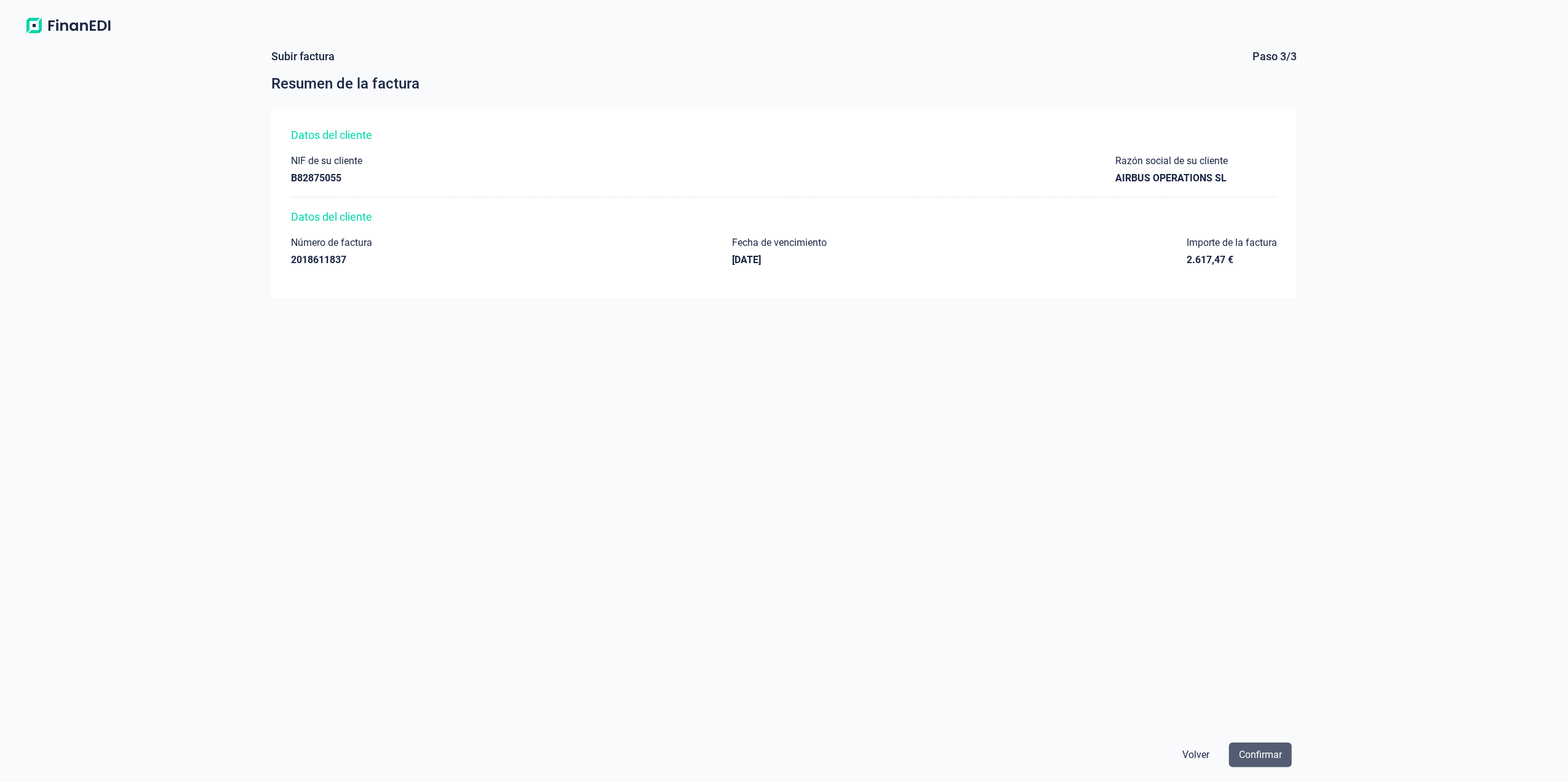
click at [1271, 756] on span "Confirmar" at bounding box center [1260, 755] width 43 height 15
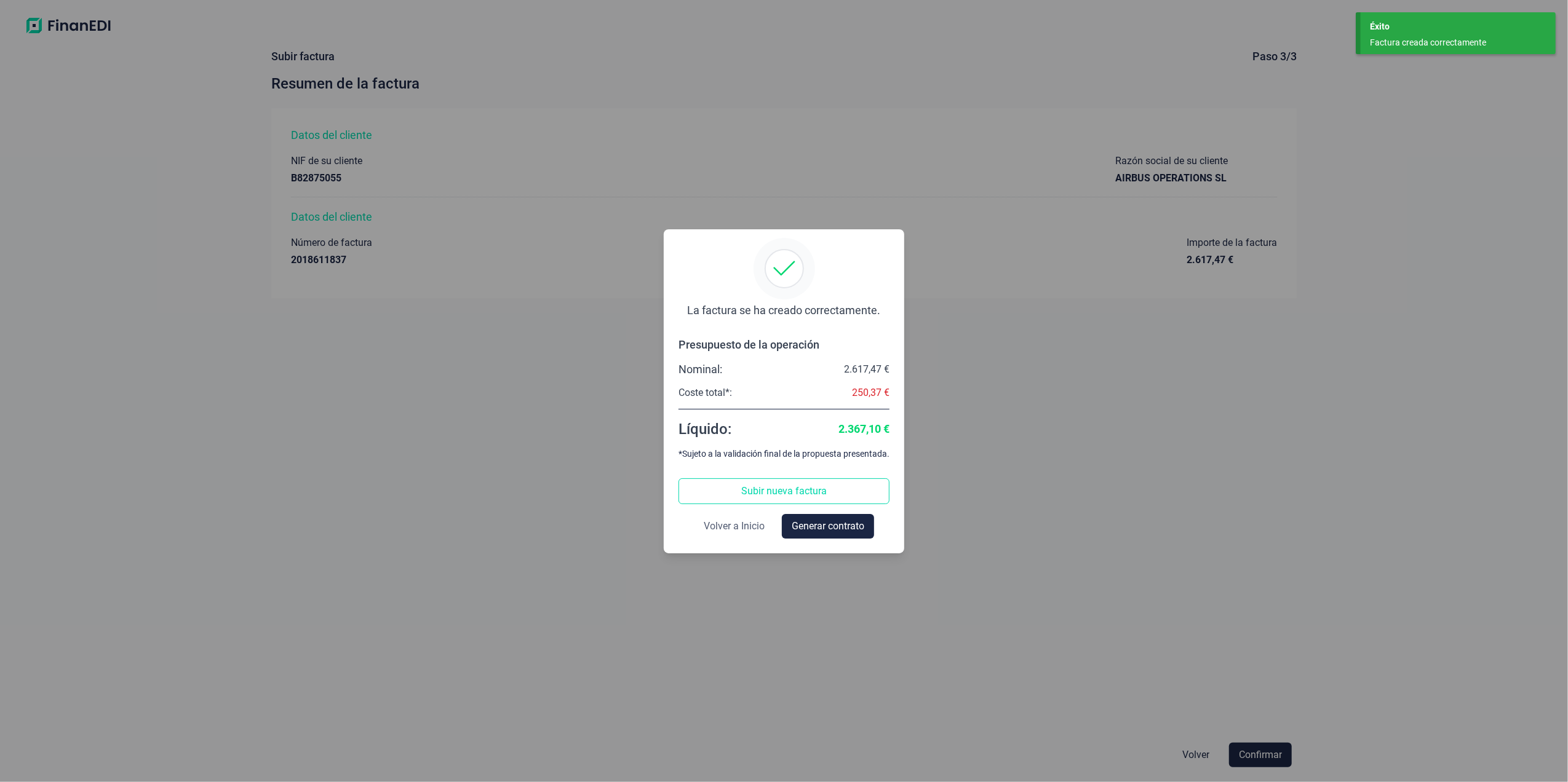
click at [731, 532] on span "Volver a Inicio" at bounding box center [734, 526] width 61 height 15
